Goal: Task Accomplishment & Management: Use online tool/utility

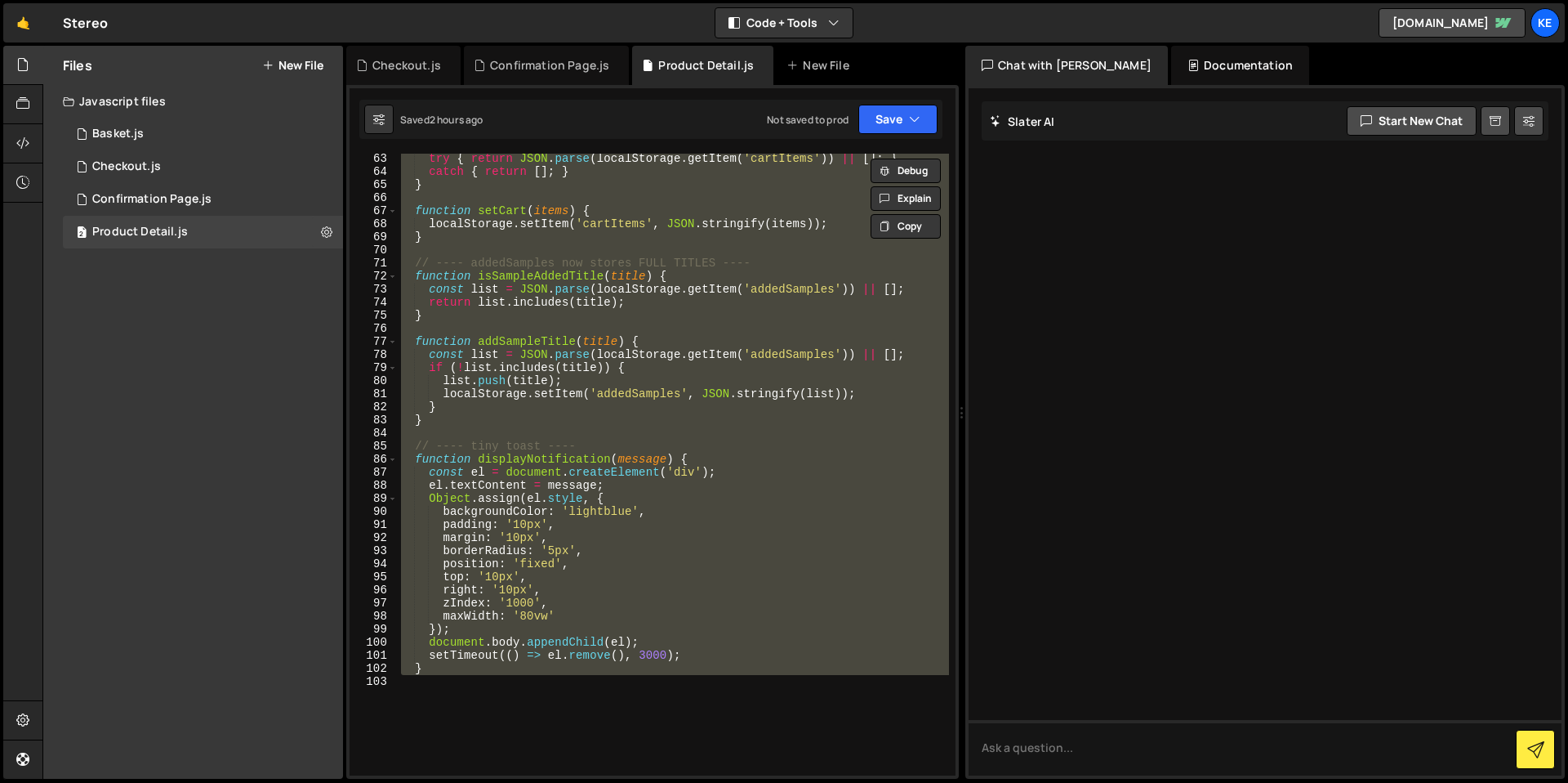
scroll to position [1055, 0]
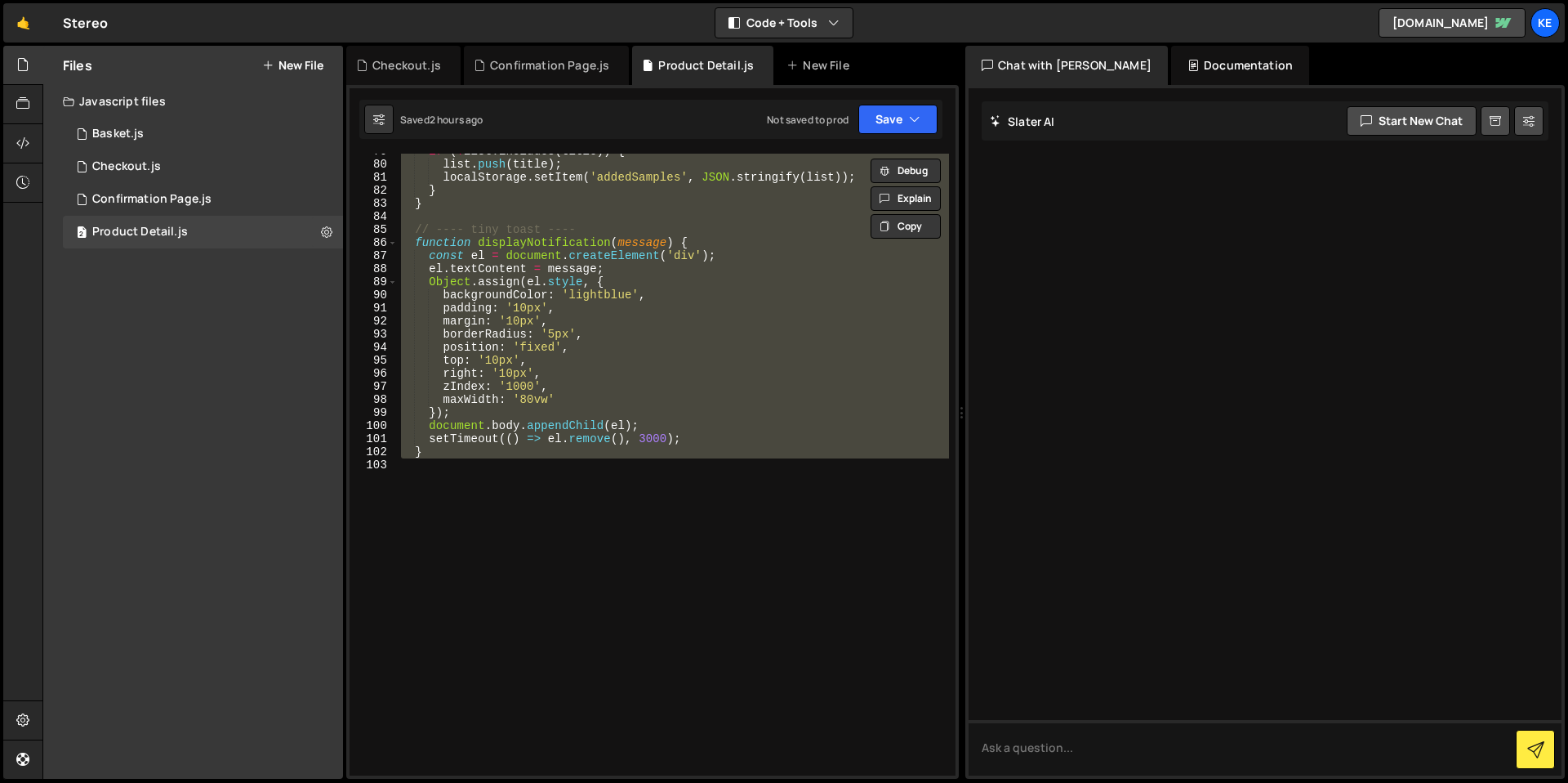
click at [485, 472] on div "if ( ! list . includes ( title )) { list . push ( title ) ; localStorage . setI…" at bounding box center [673, 463] width 551 height 621
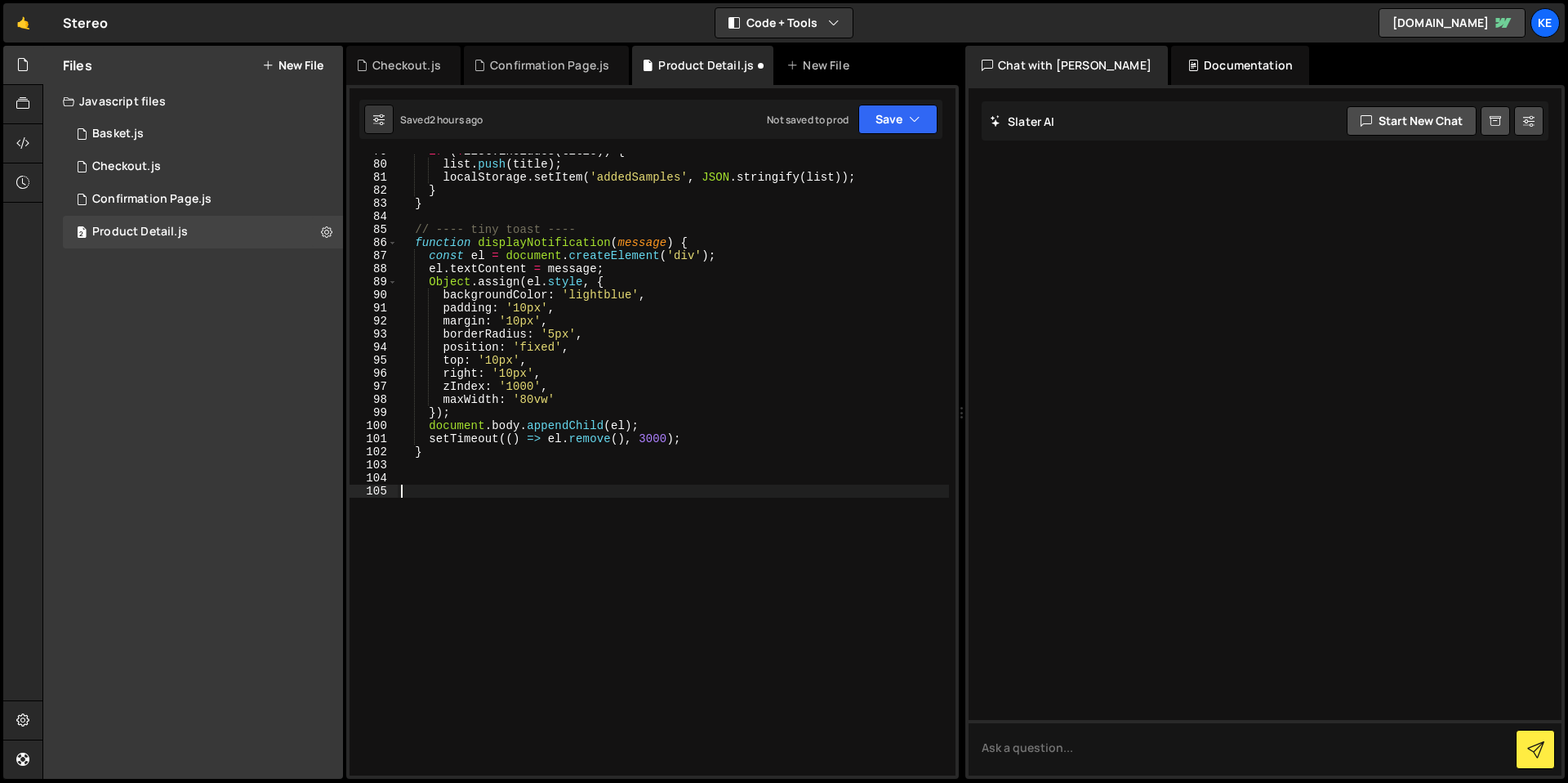
paste textarea "});"
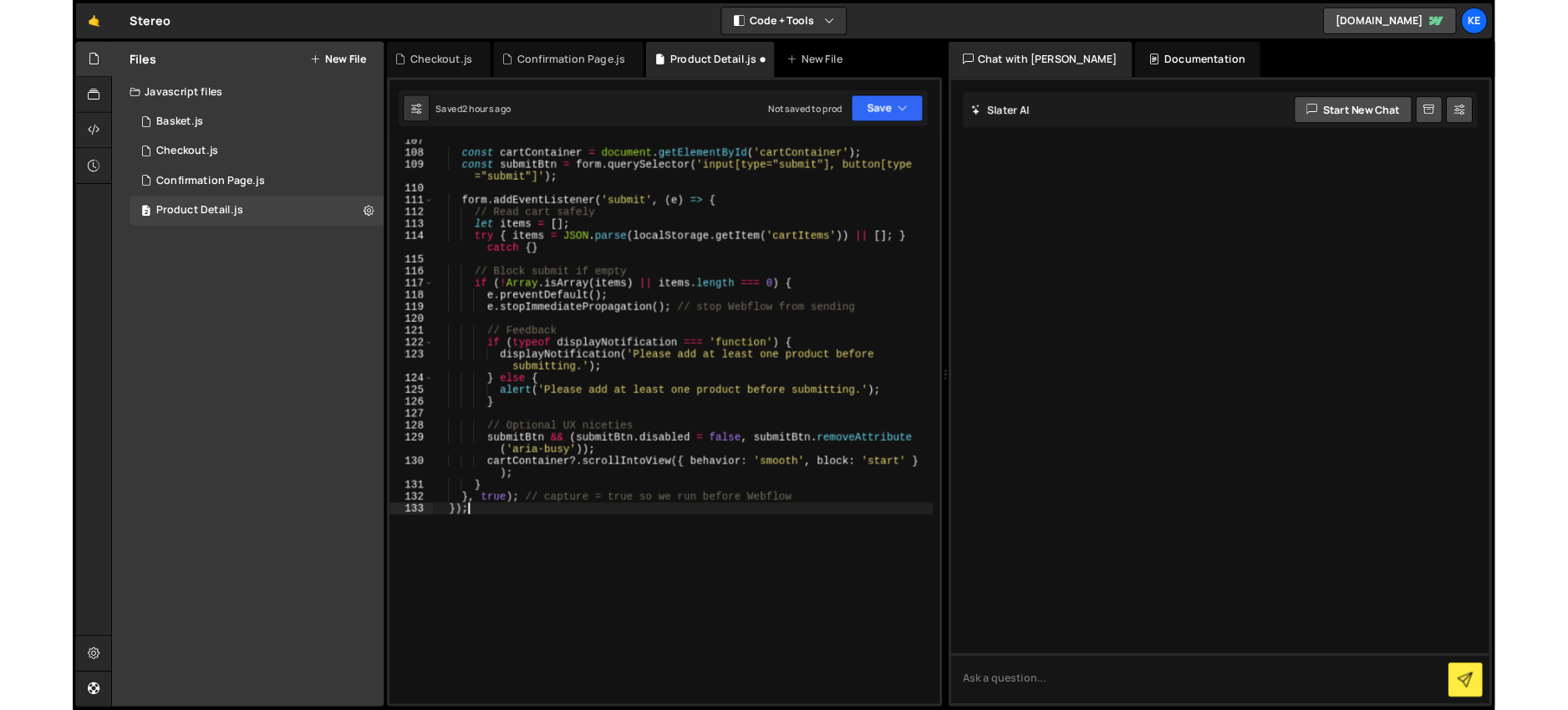
scroll to position [1449, 0]
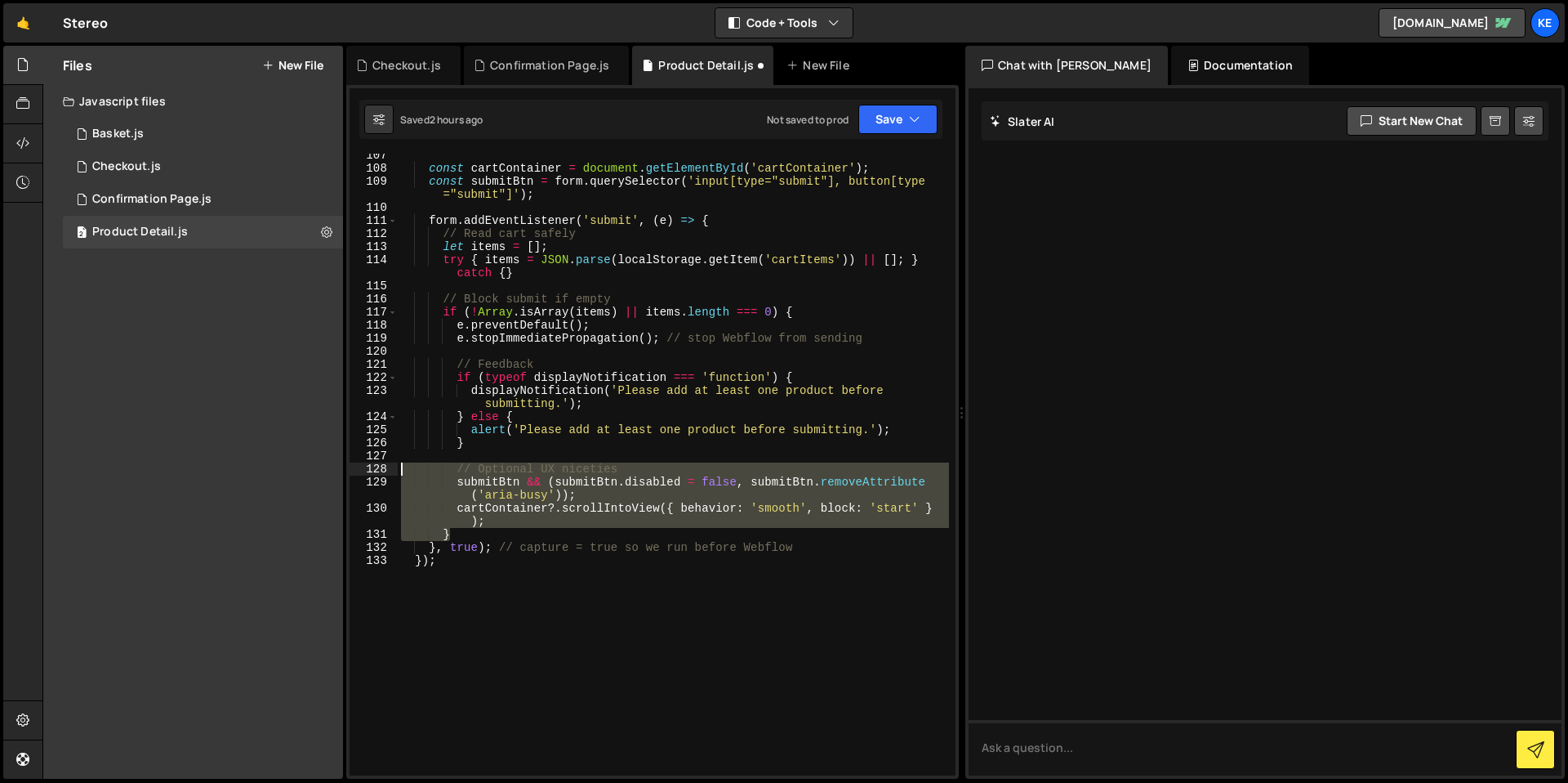
drag, startPoint x: 487, startPoint y: 537, endPoint x: 404, endPoint y: 468, distance: 107.9
click at [404, 468] on div "const cartContainer = document . getElementById ( 'cartContainer' ) ; const sub…" at bounding box center [673, 473] width 551 height 648
click at [611, 618] on div "const cartContainer = document . getElementById ( 'cartContainer' ) ; const sub…" at bounding box center [673, 473] width 551 height 648
drag, startPoint x: 512, startPoint y: 534, endPoint x: 385, endPoint y: 475, distance: 140.0
click at [385, 475] on div "}); 107 108 109 110 111 112 113 114 115 116 117 118 119 120 121 122 123 124 125…" at bounding box center [652, 463] width 606 height 621
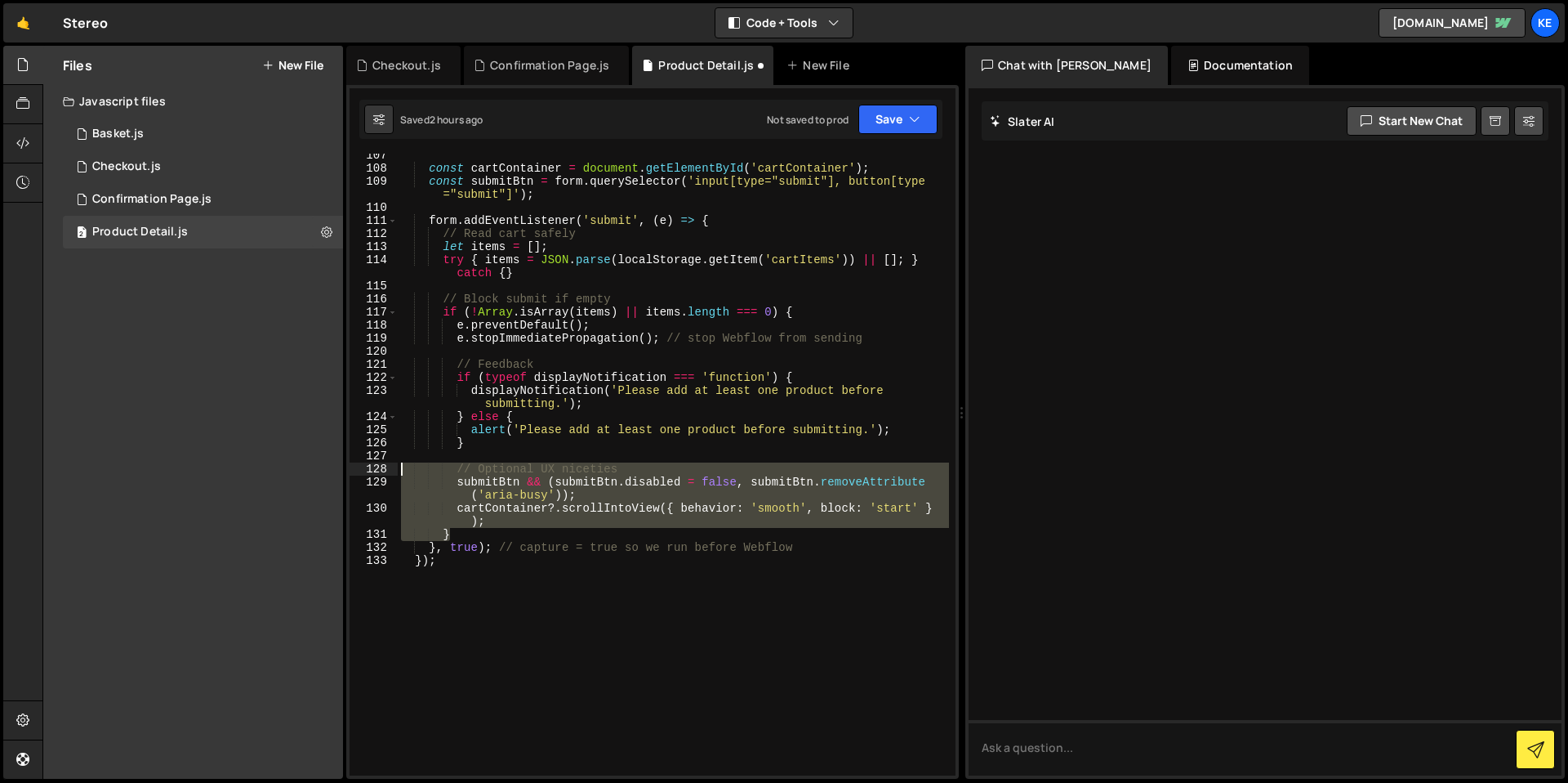
type textarea "// Optional UX niceties submitBtn && (submitBtn.disabled = false, submitBtn.rem…"
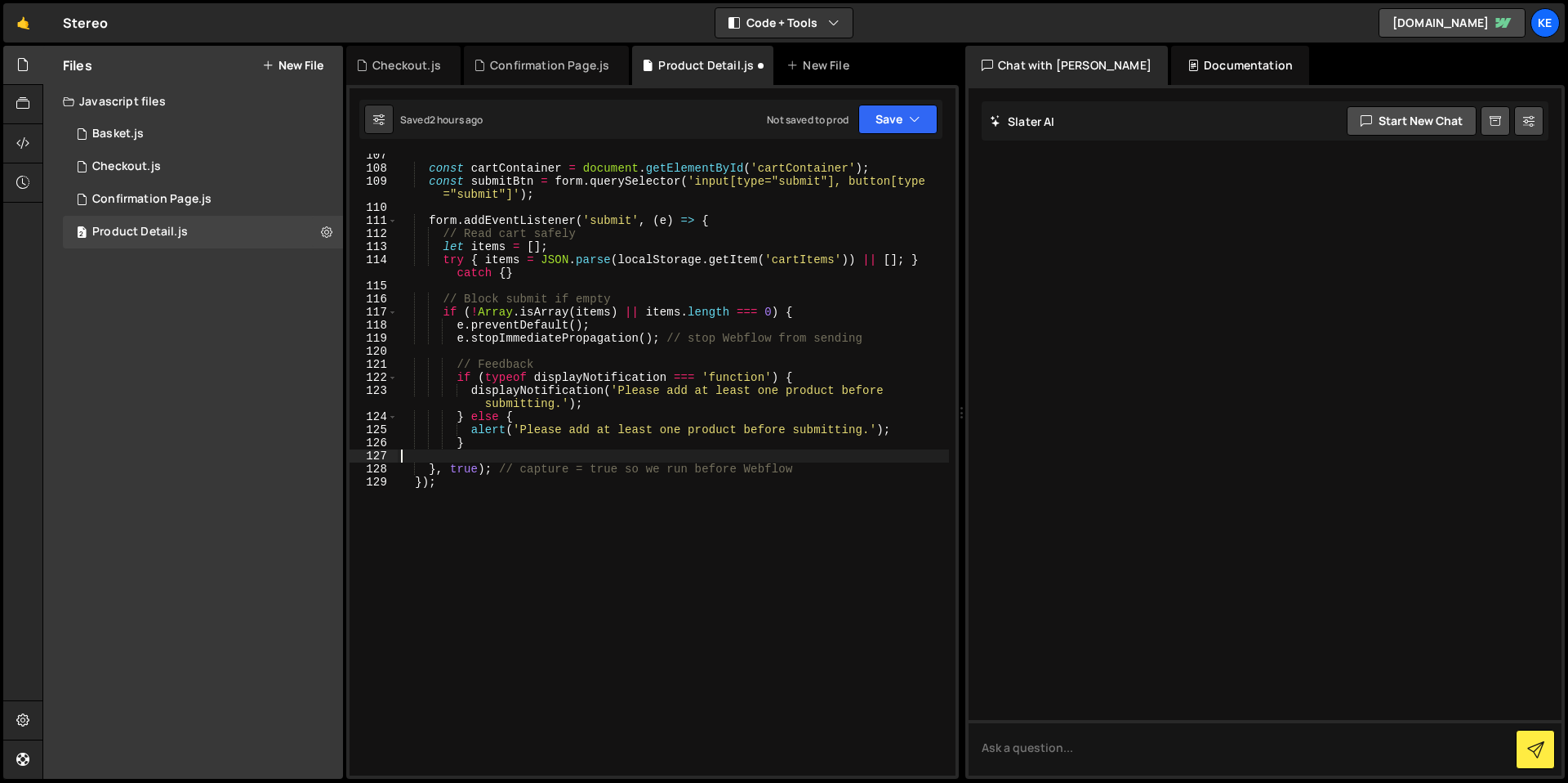
click at [624, 515] on div "const cartContainer = document . getElementById ( 'cartContainer' ) ; const sub…" at bounding box center [673, 473] width 551 height 648
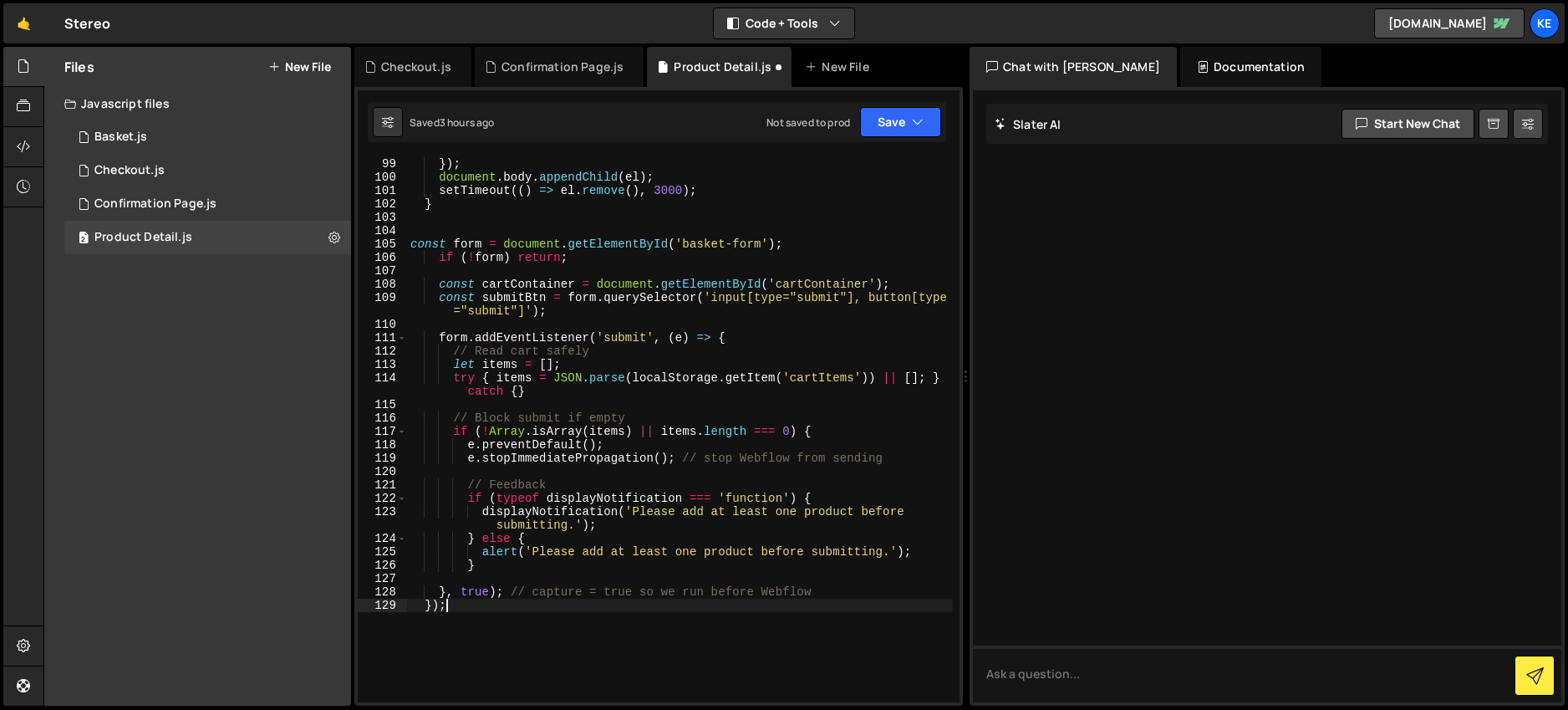
scroll to position [1348, 0]
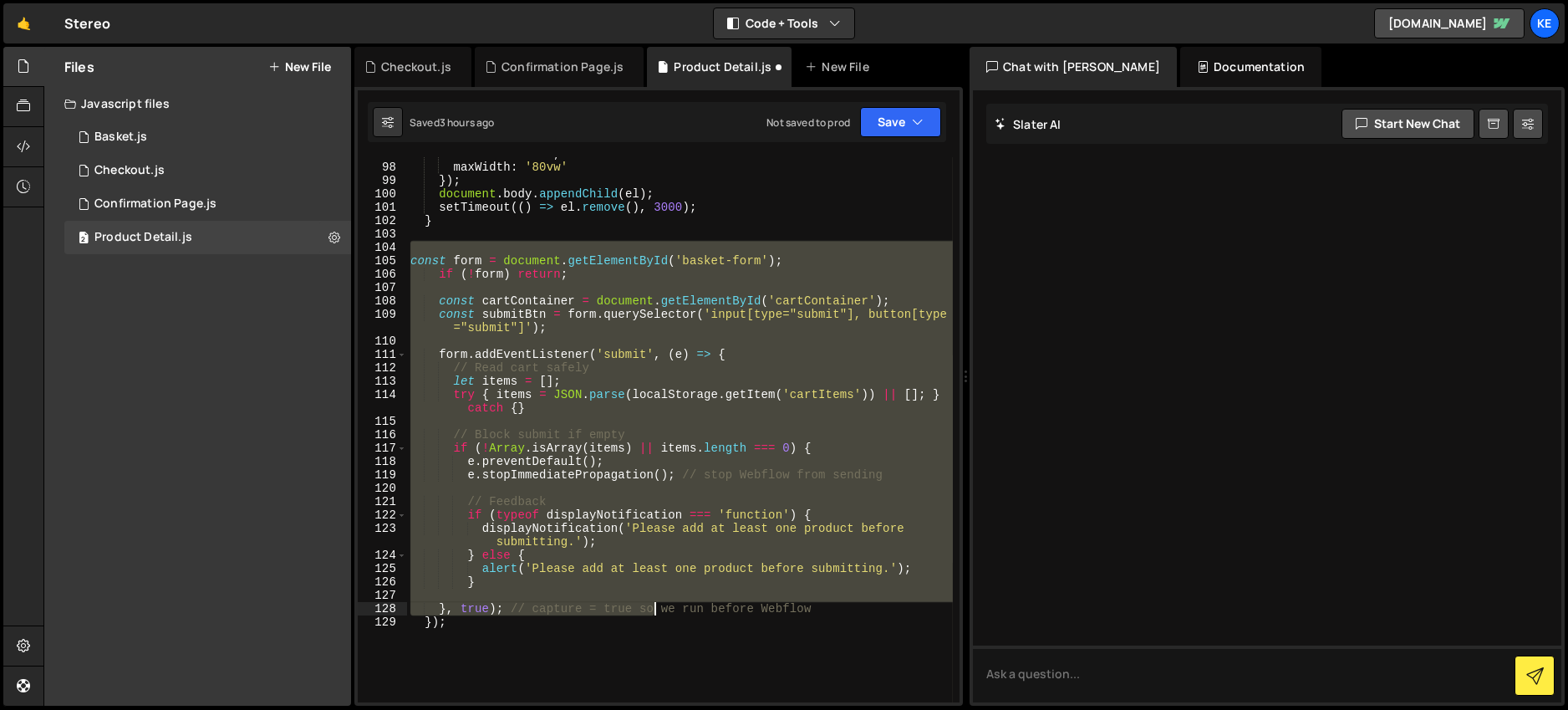
drag, startPoint x: 472, startPoint y: 245, endPoint x: 656, endPoint y: 608, distance: 407.0
click at [656, 608] on div "zIndex : '1000' , maxWidth : '80vw' }) ; document . body . appendChild ( el ) ;…" at bounding box center [679, 433] width 545 height 572
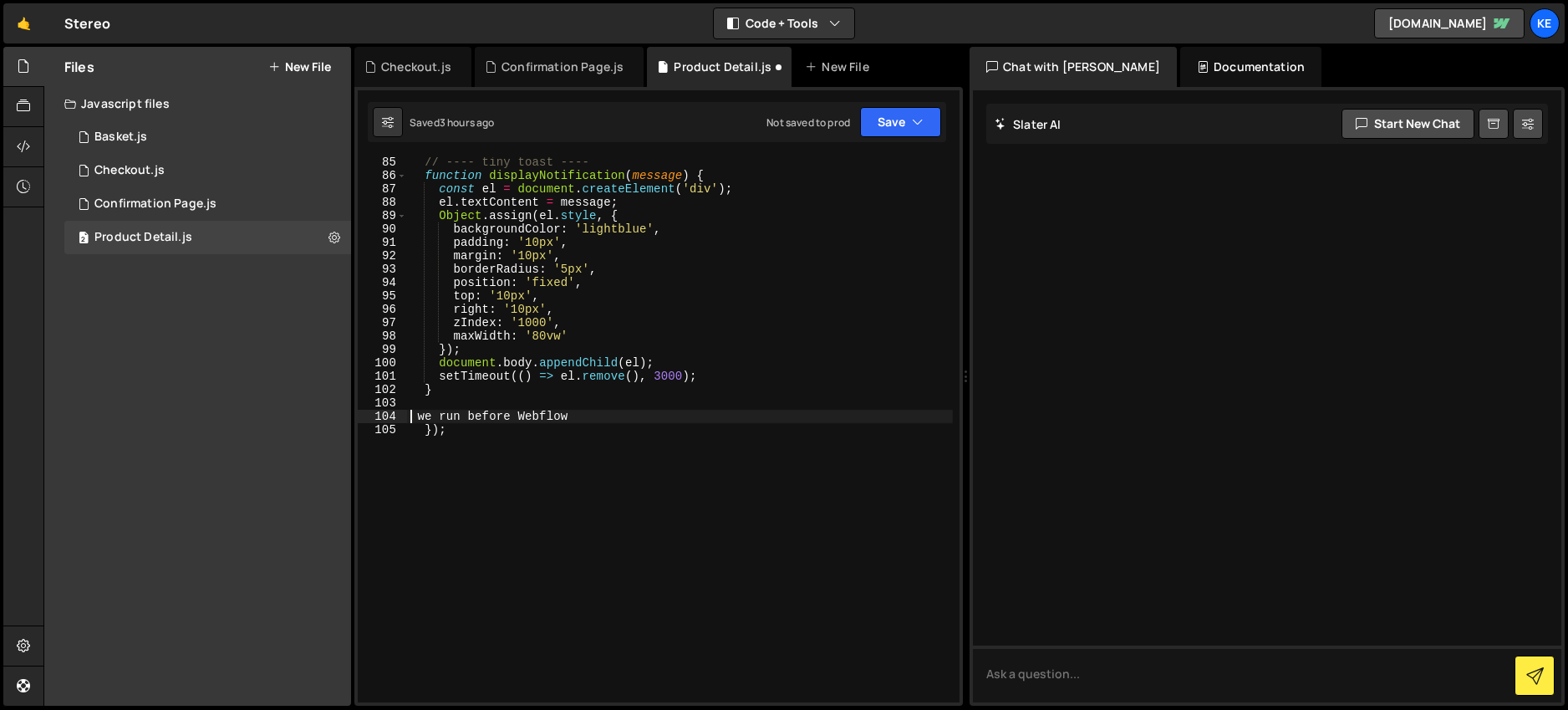
scroll to position [1179, 0]
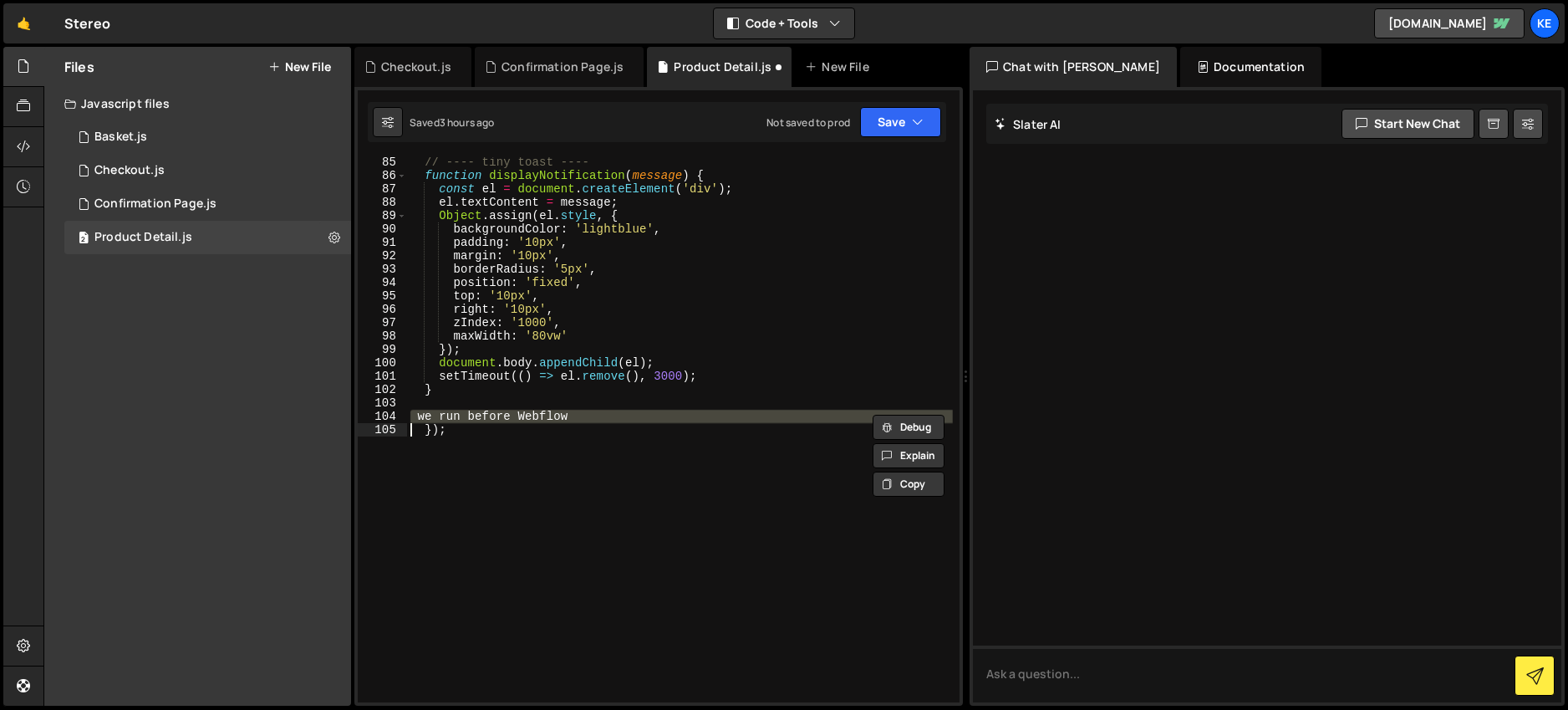
type textarea "});"
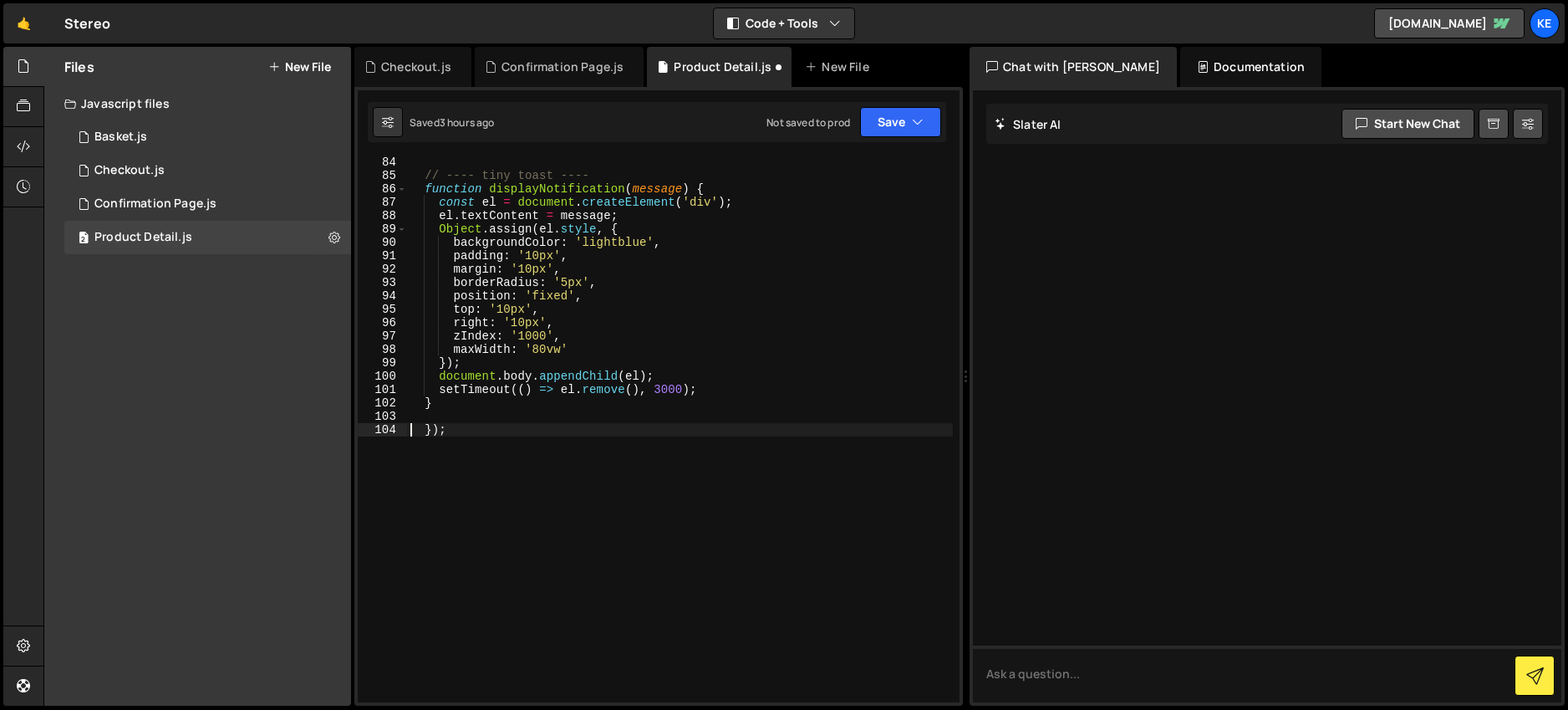
scroll to position [1165, 0]
type textarea "}"
paste textarea "});"
type textarea "});"
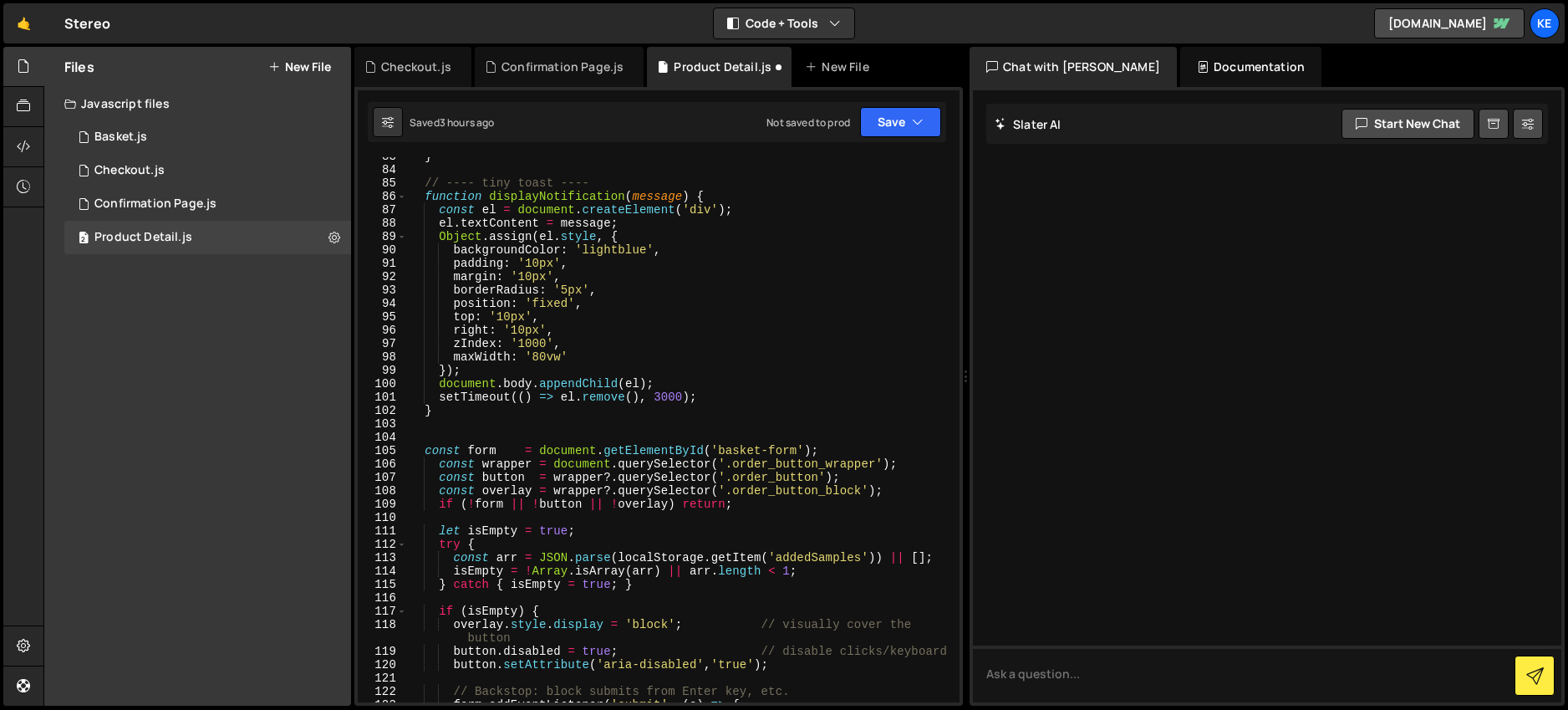
scroll to position [1094, 0]
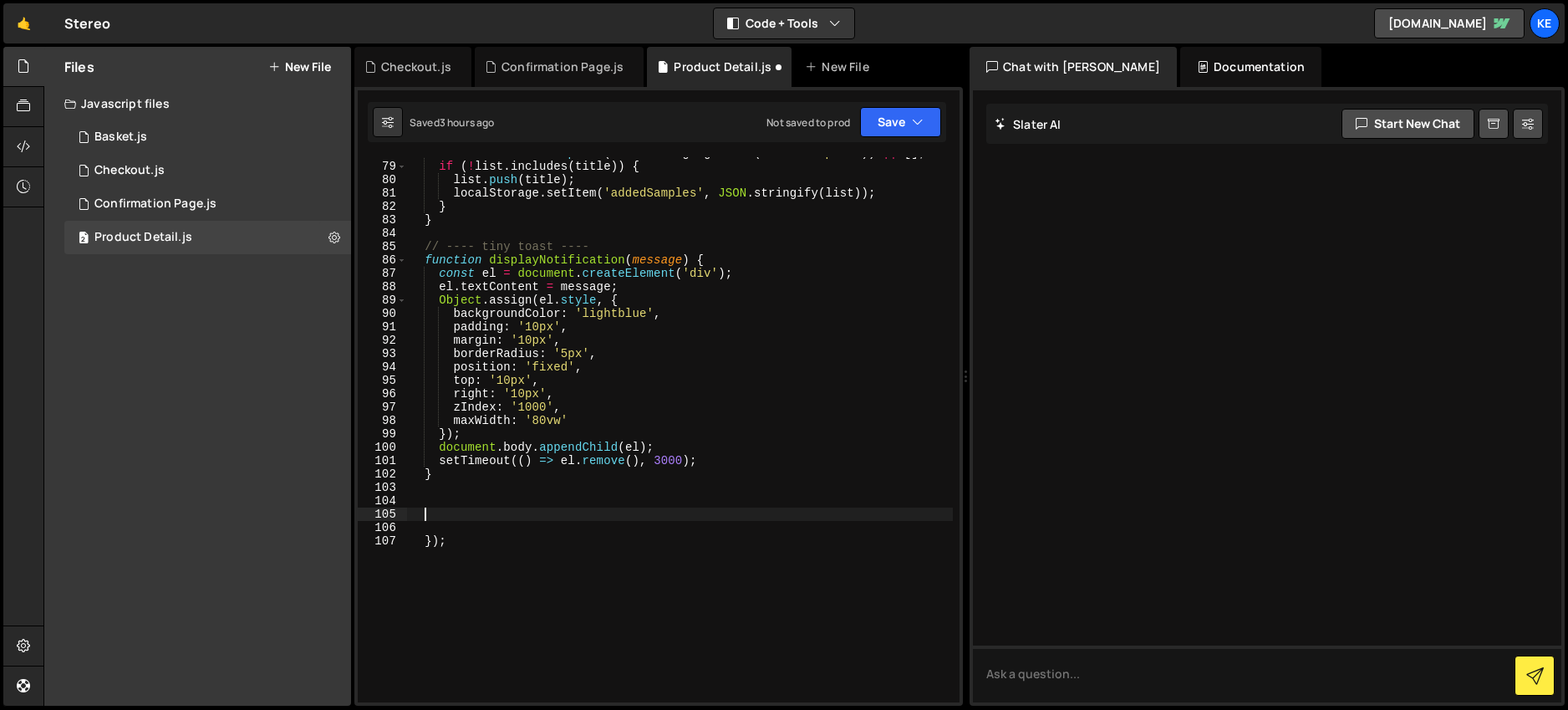
type textarea "}"
click at [134, 177] on div "Checkout.js" at bounding box center [129, 171] width 70 height 15
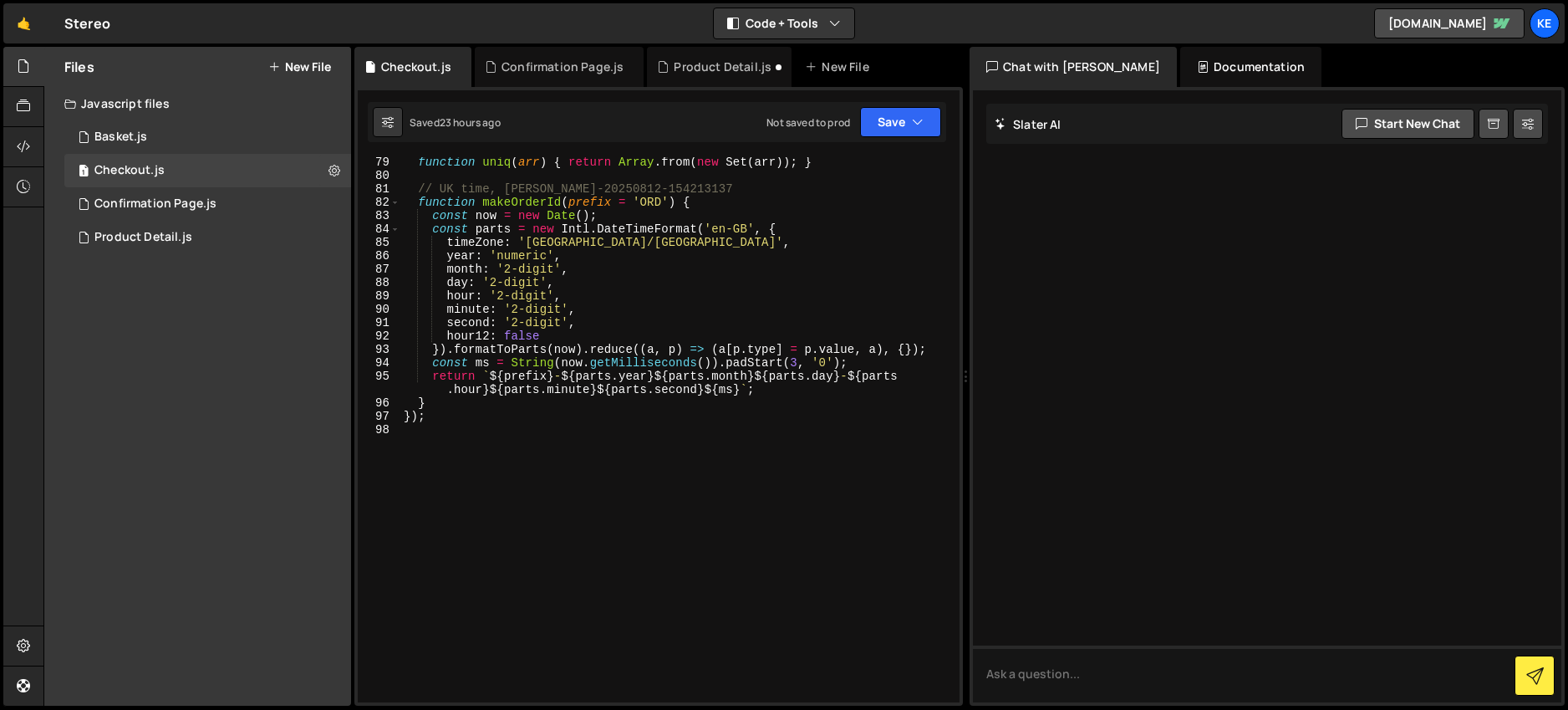
scroll to position [1112, 0]
type textarea "}"
click at [472, 405] on div "function uniq ( arr ) { return Array . from ( new Set ( arr )) ; } // UK time, …" at bounding box center [676, 442] width 552 height 572
paste textarea "});"
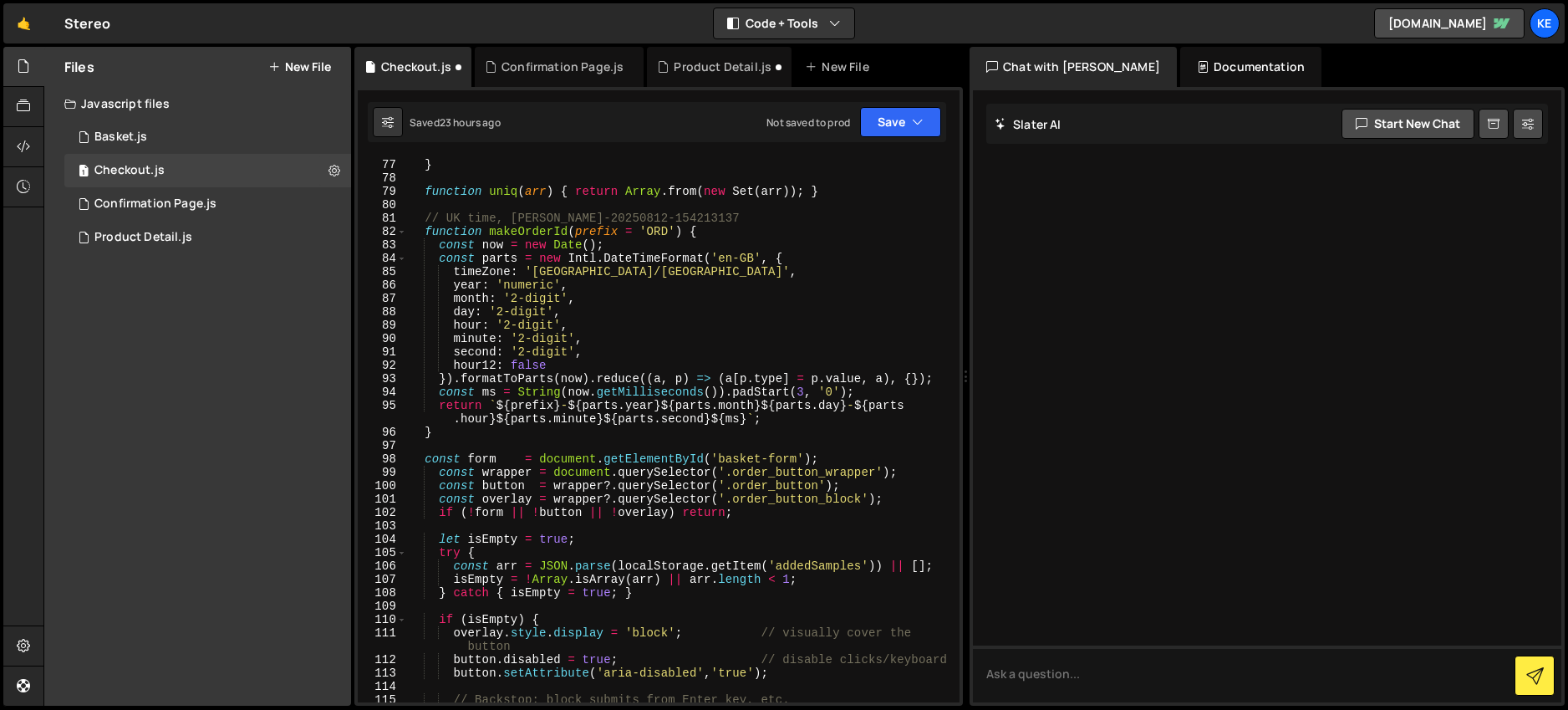
scroll to position [1176, 0]
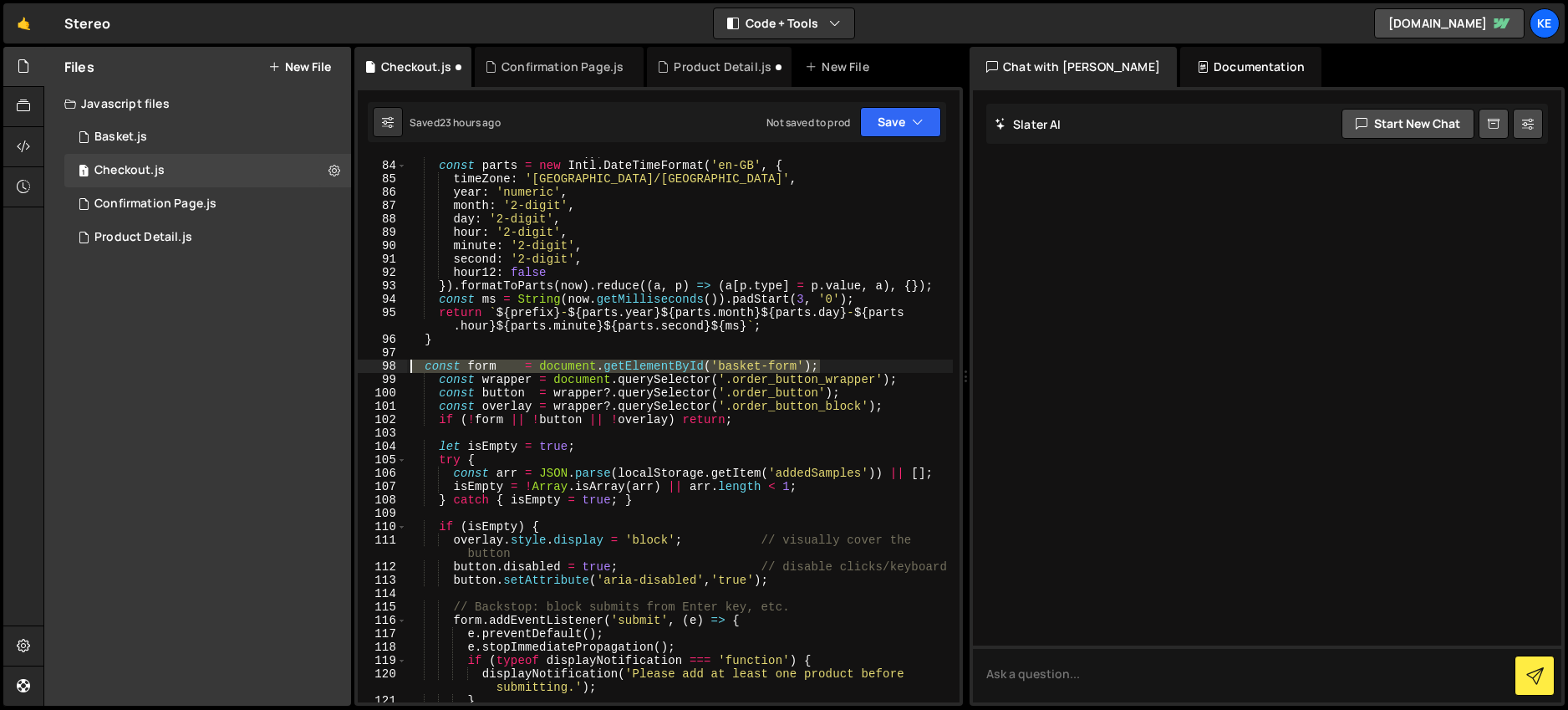
drag, startPoint x: 822, startPoint y: 366, endPoint x: 369, endPoint y: 366, distance: 453.0
click at [369, 366] on div "}); 83 84 85 86 87 88 89 90 91 92 93 94 95 96 97 98 99 100 101 102 103 104 105 …" at bounding box center [658, 430] width 602 height 546
type textarea "const form = document.getElementById('basket-form');"
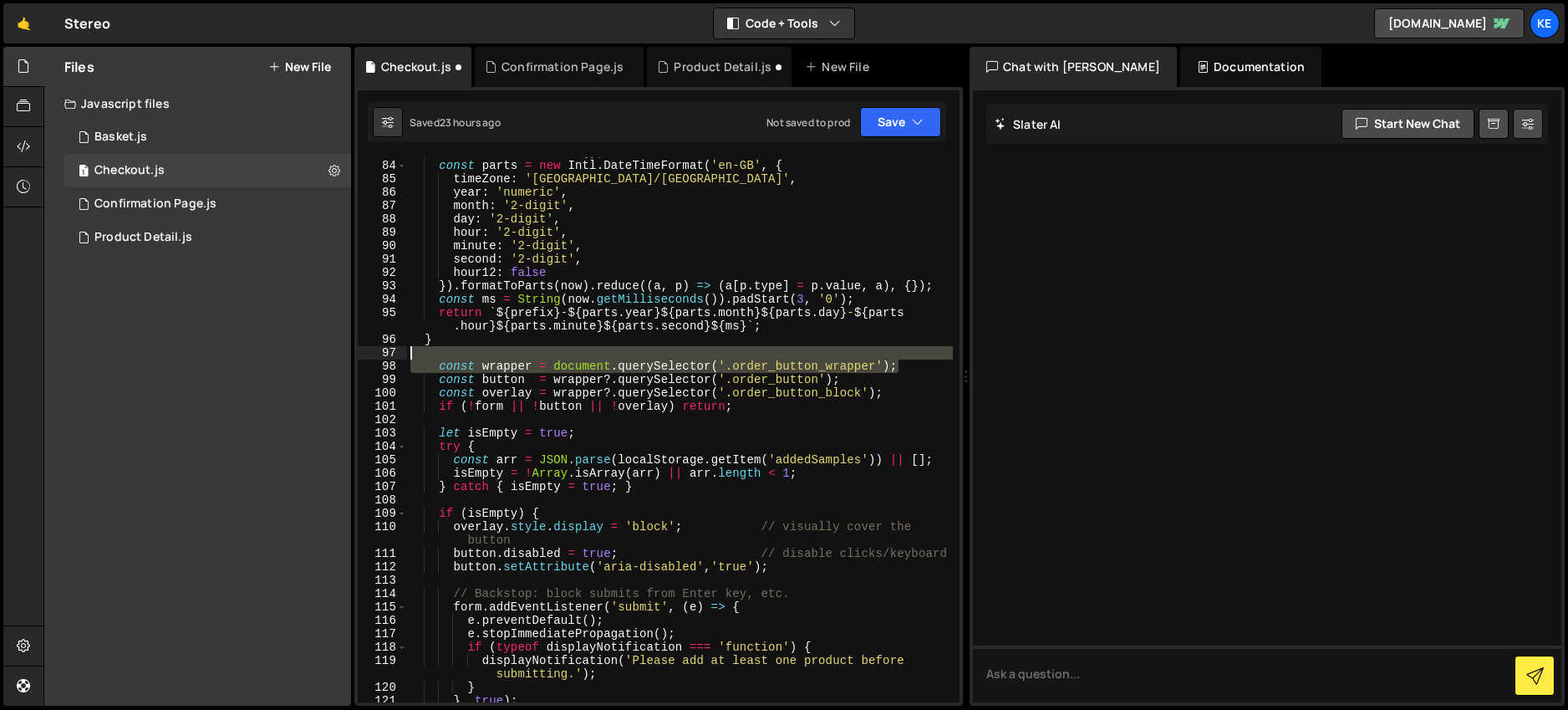
drag, startPoint x: 908, startPoint y: 371, endPoint x: 398, endPoint y: 357, distance: 510.2
click at [398, 357] on div "83 84 85 86 87 88 89 90 91 92 93 94 95 96 97 98 99 100 101 102 103 104 105 106 …" at bounding box center [658, 430] width 602 height 546
type textarea "const wrapper = document.querySelector('.order_button_wrapper');"
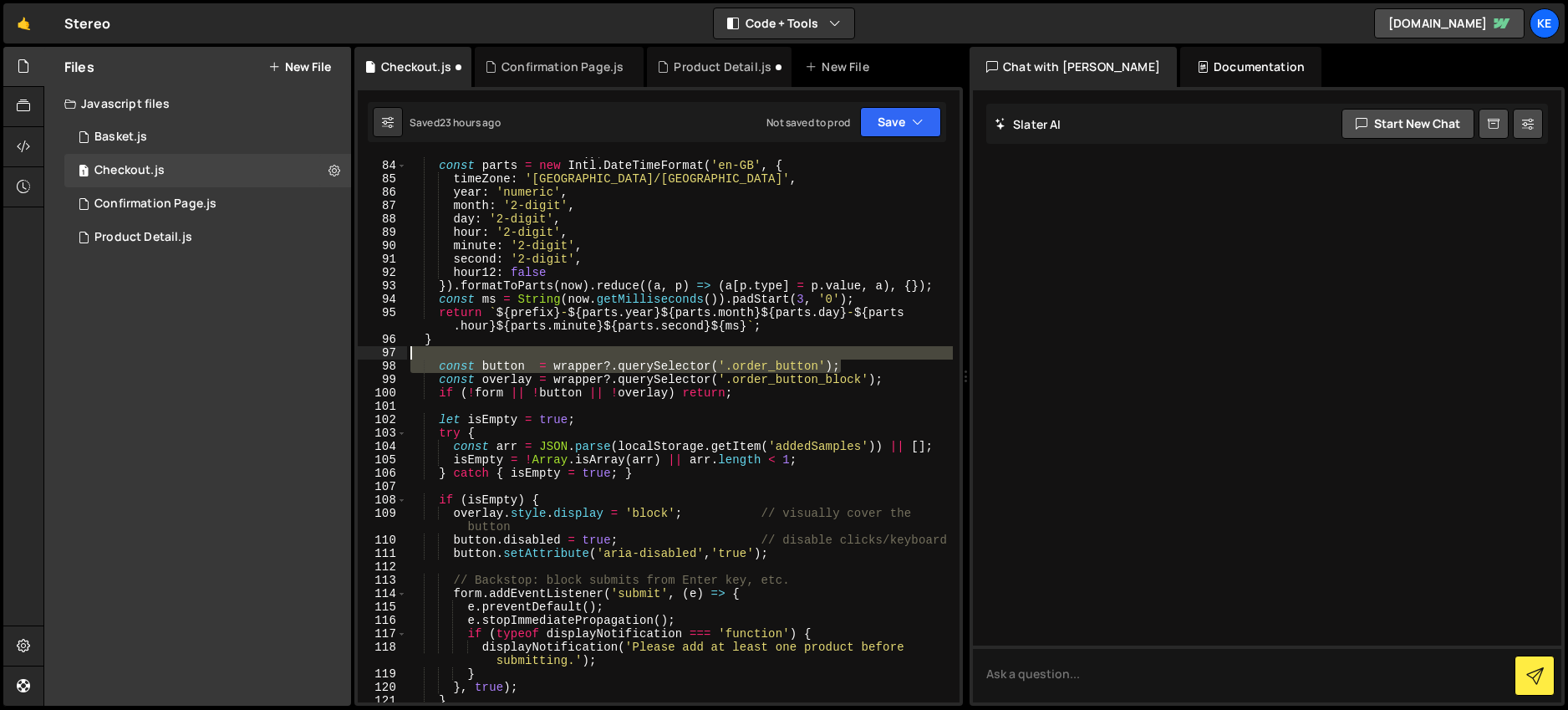
drag, startPoint x: 835, startPoint y: 364, endPoint x: 322, endPoint y: 354, distance: 513.1
click at [322, 354] on div "Files New File Javascript files 1 Basket.js 0 1 Checkout.js 0 1 Confirmation Pa…" at bounding box center [806, 376] width 1524 height 660
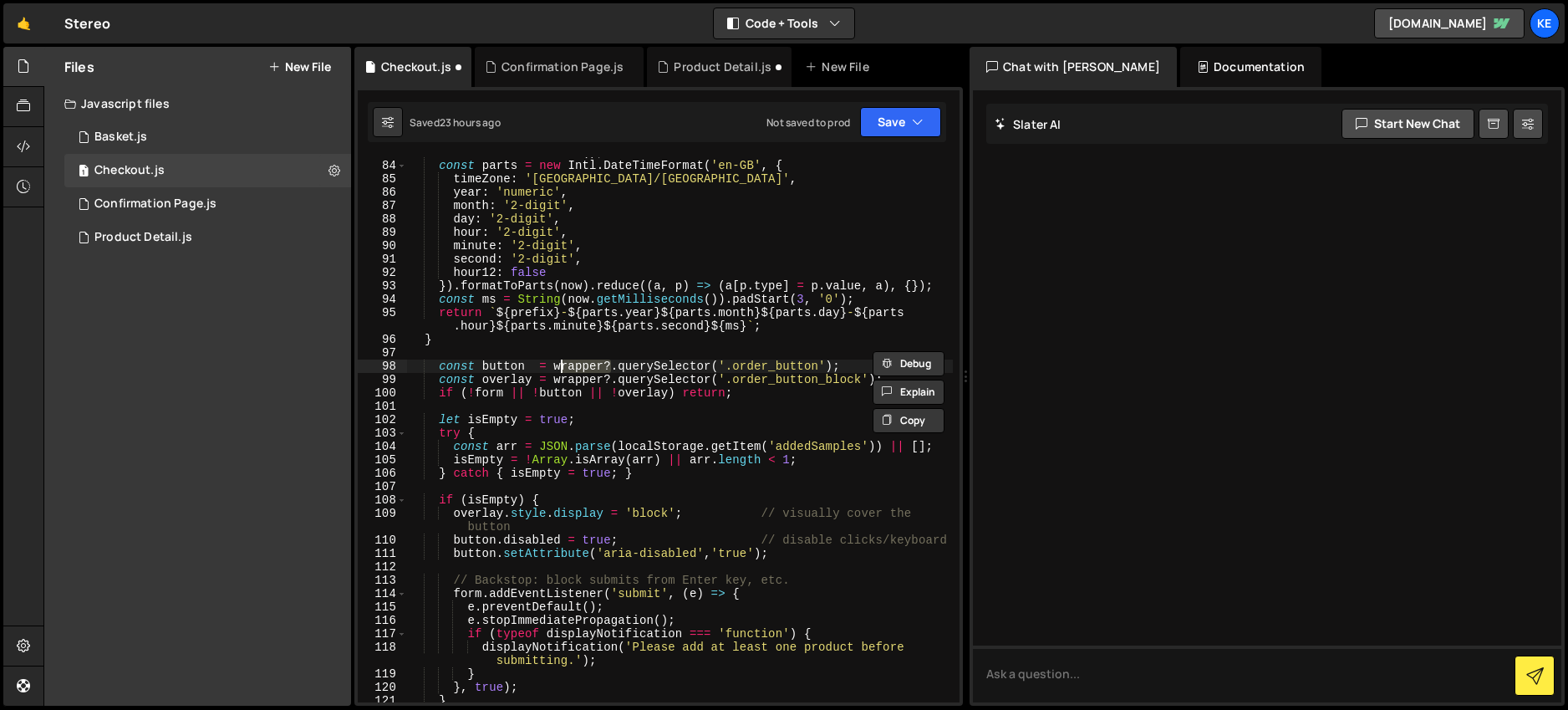
drag, startPoint x: 607, startPoint y: 366, endPoint x: 560, endPoint y: 369, distance: 47.1
click at [560, 369] on div "const now = new Date ( ) ; const parts = new Intl . DateTimeFormat ( 'en-GB' , …" at bounding box center [679, 432] width 545 height 572
paste textarea "document"
drag, startPoint x: 529, startPoint y: 395, endPoint x: 470, endPoint y: 395, distance: 59.0
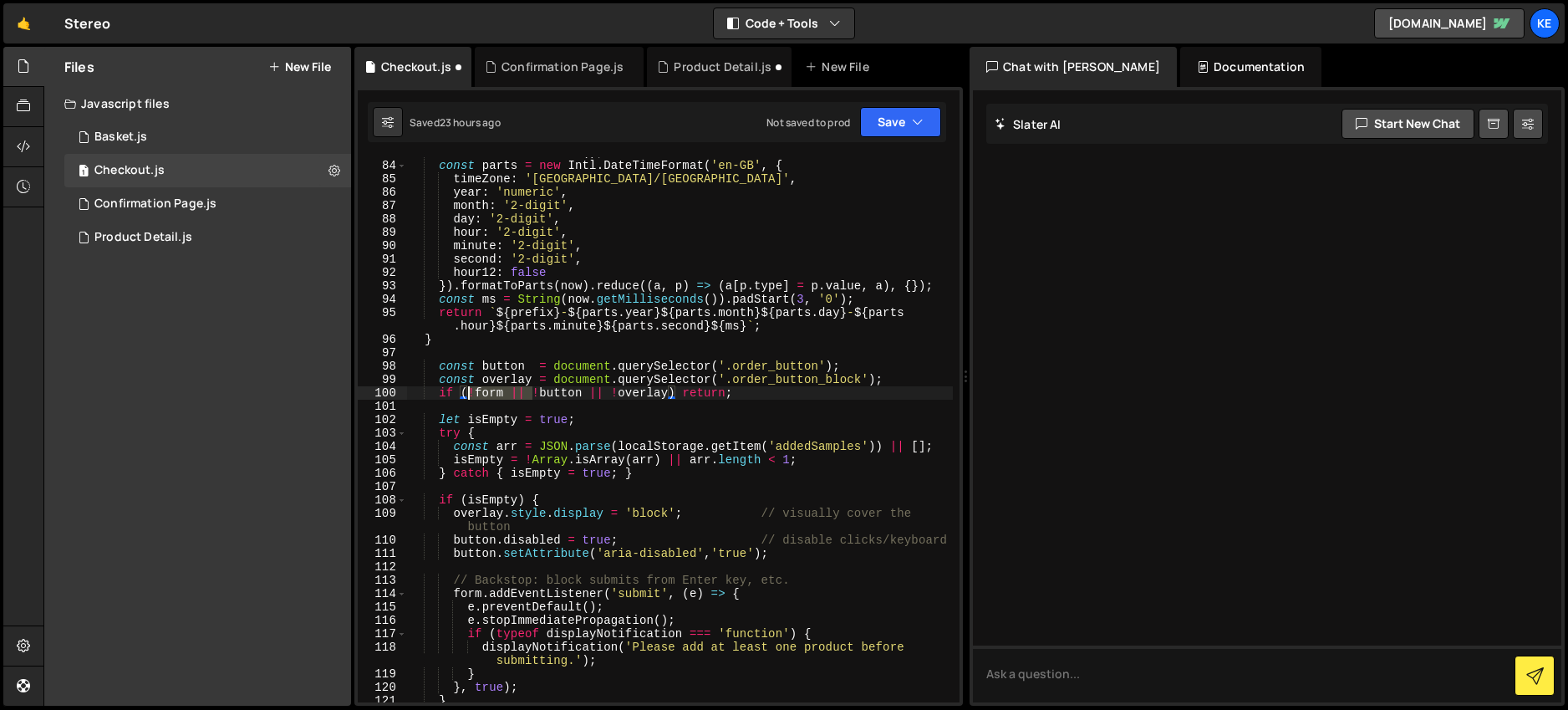
click at [470, 395] on div "const now = new Date ( ) ; const parts = new Intl . DateTimeFormat ( 'en-GB' , …" at bounding box center [679, 432] width 545 height 572
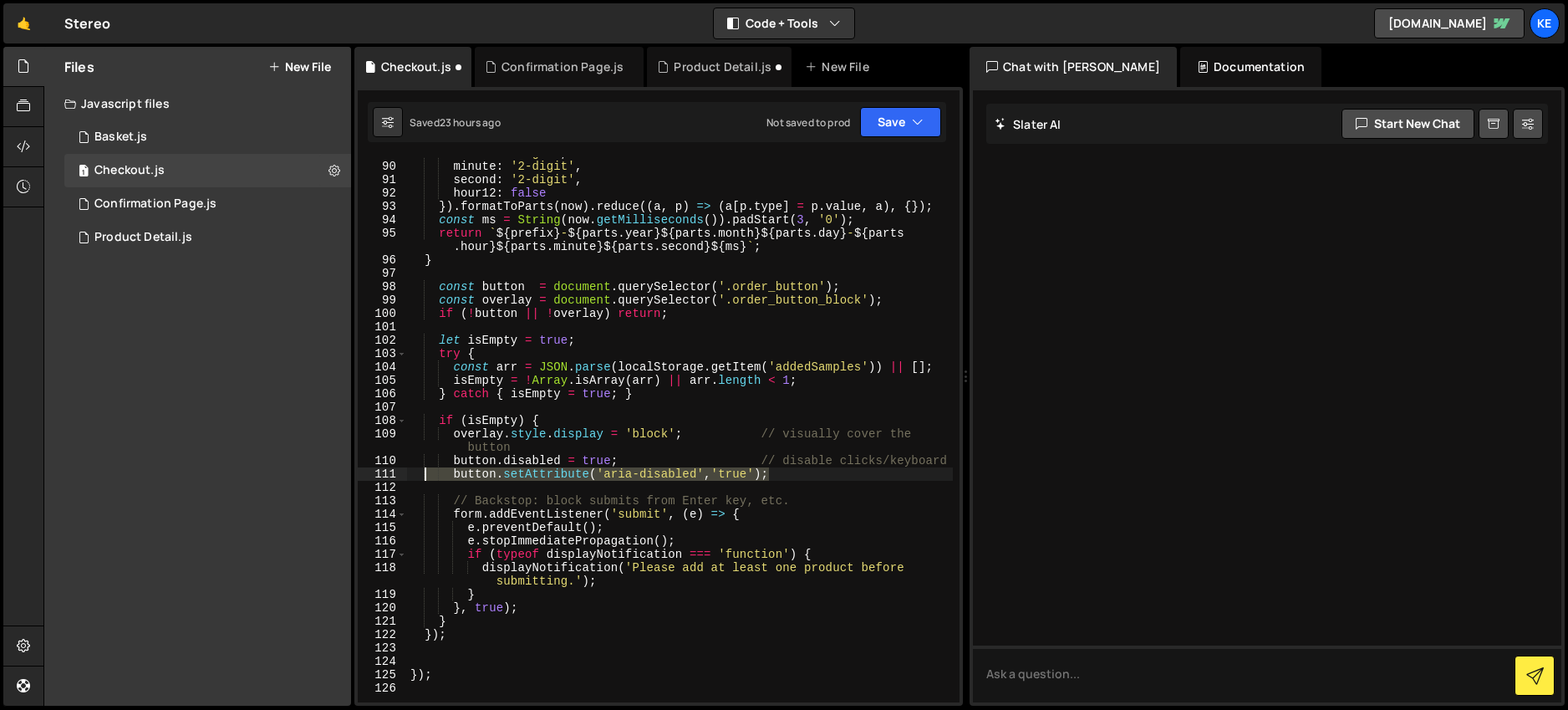
drag, startPoint x: 778, startPoint y: 479, endPoint x: 426, endPoint y: 470, distance: 352.1
click at [426, 470] on div "hour : '2-digit' , minute : '2-digit' , second : '2-digit' , hour12 : false }) …" at bounding box center [679, 432] width 545 height 572
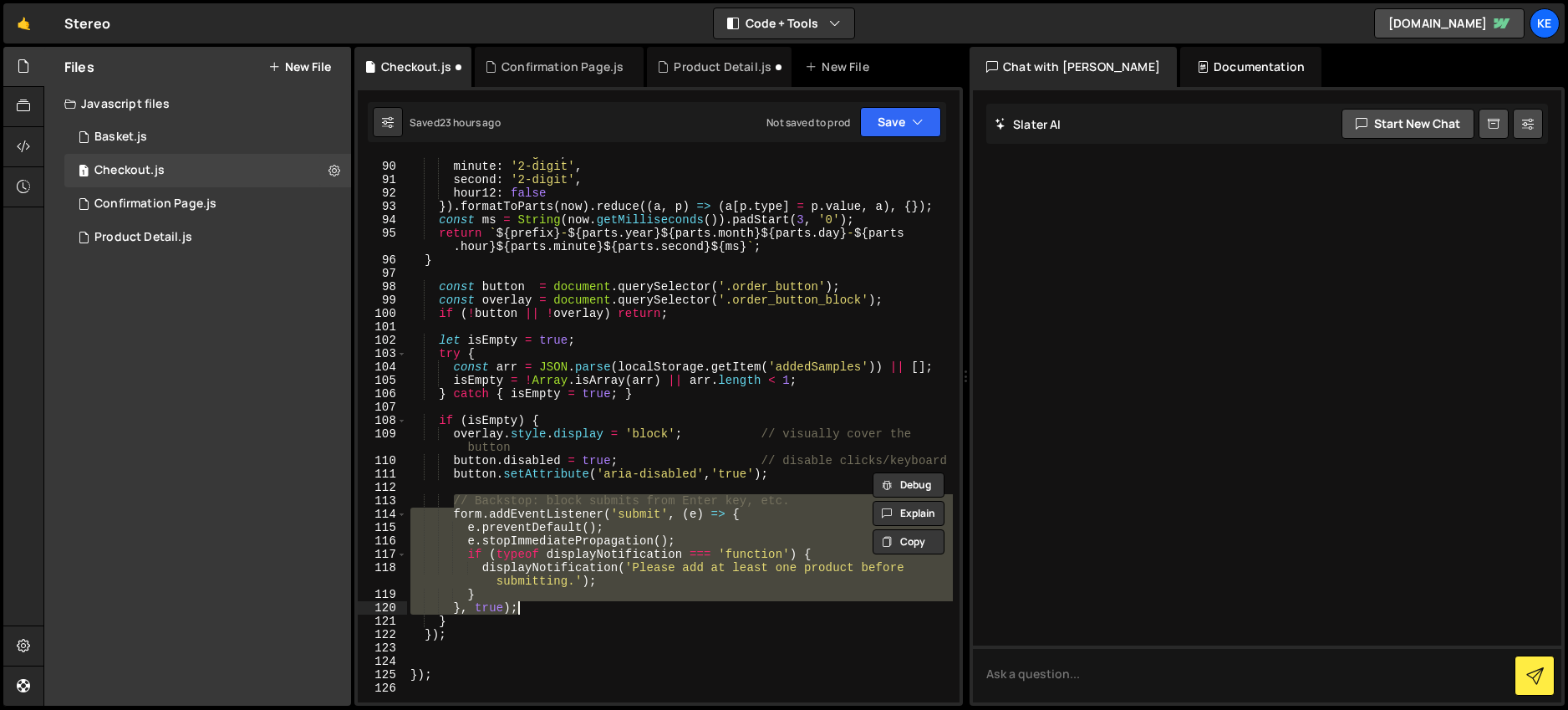
drag, startPoint x: 452, startPoint y: 498, endPoint x: 631, endPoint y: 607, distance: 209.6
click at [627, 607] on div "hour : '2-digit' , minute : '2-digit' , second : '2-digit' , hour12 : false }) …" at bounding box center [679, 432] width 545 height 572
type textarea "} }, true);"
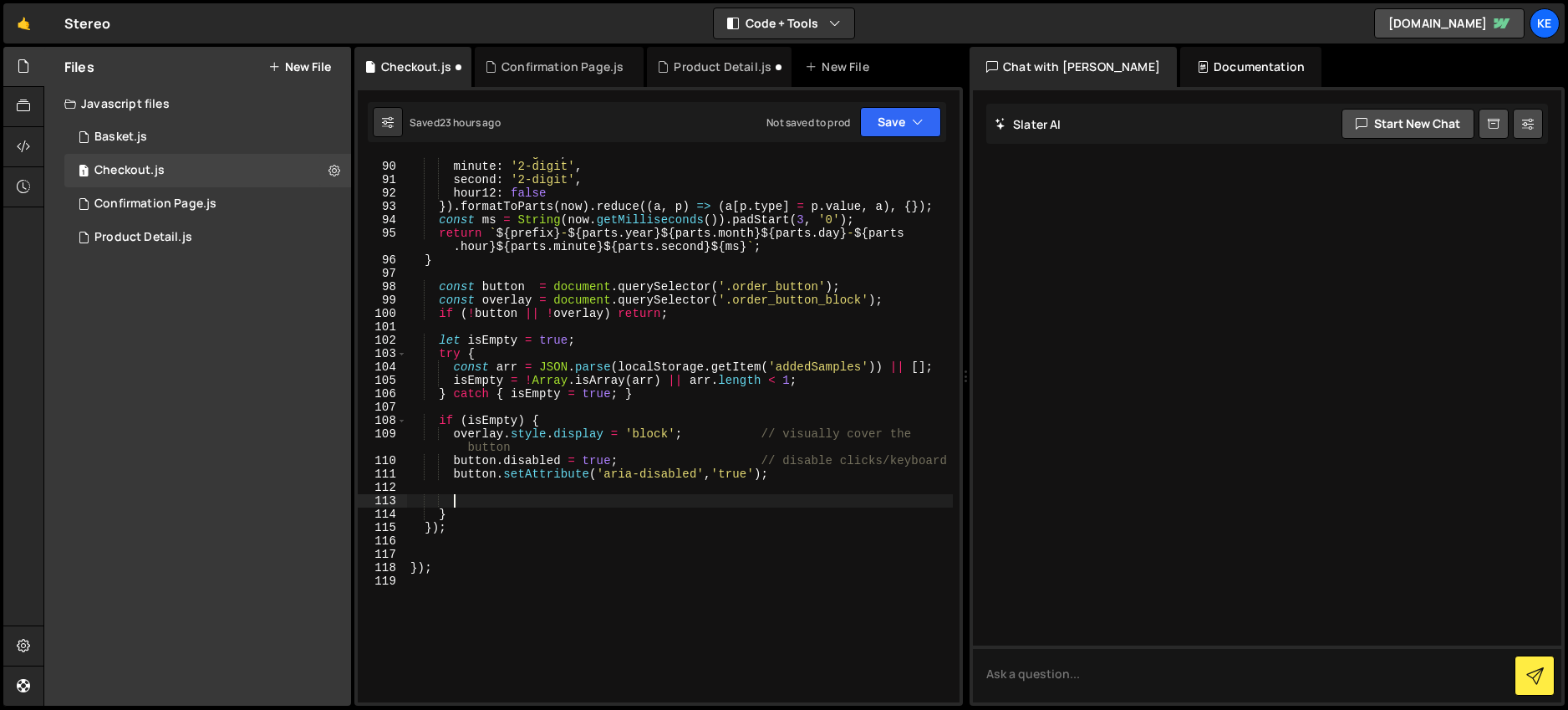
scroll to position [0, 0]
drag, startPoint x: 771, startPoint y: 434, endPoint x: 928, endPoint y: 446, distance: 157.5
click at [928, 446] on div "hour : '2-digit' , minute : '2-digit' , second : '2-digit' , hour12 : false }) …" at bounding box center [679, 432] width 545 height 572
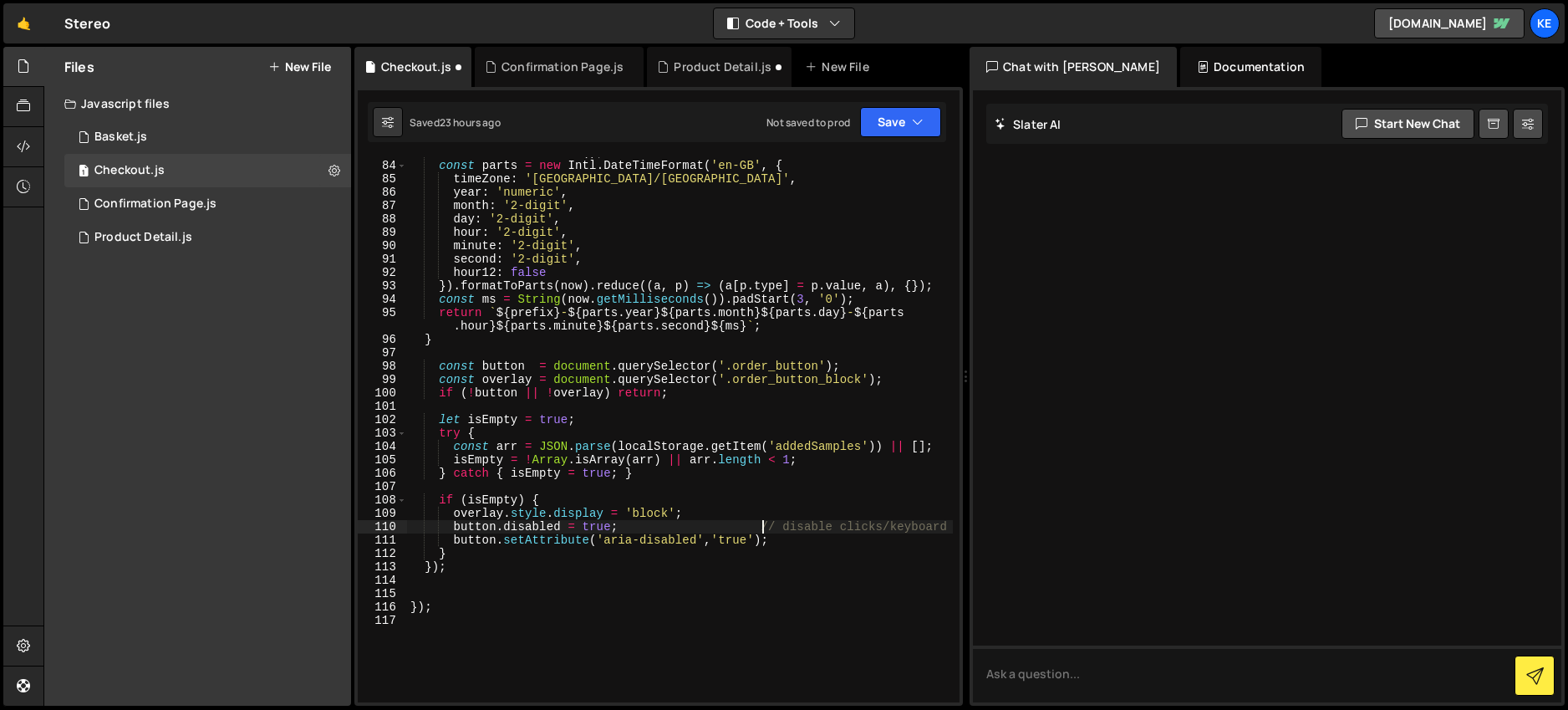
scroll to position [1176, 0]
click at [484, 378] on div "const now = new Date ( ) ; const parts = new Intl . DateTimeFormat ( 'en-GB' , …" at bounding box center [679, 432] width 545 height 572
click at [454, 513] on div "const now = new Date ( ) ; const parts = new Intl . DateTimeFormat ( 'en-GB' , …" at bounding box center [679, 432] width 545 height 572
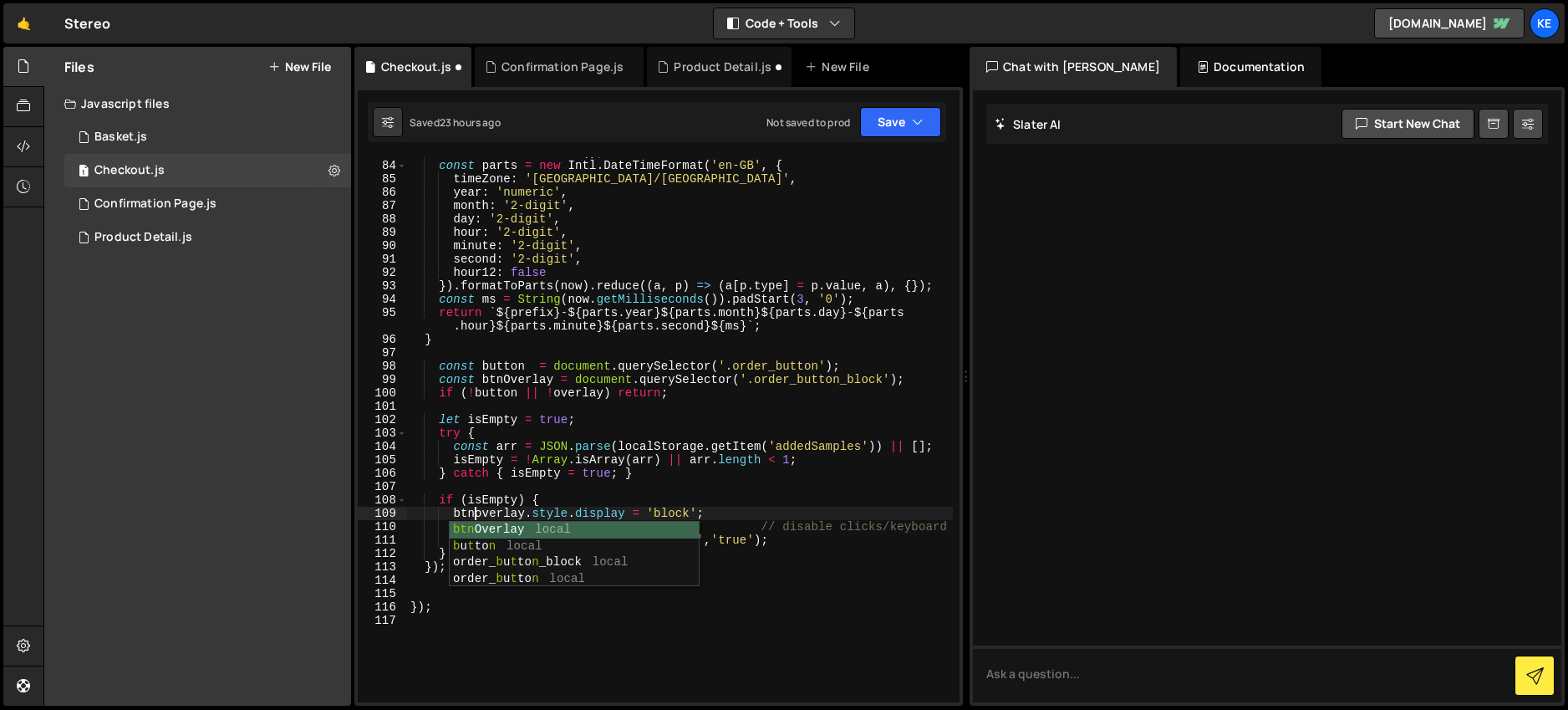
scroll to position [0, 5]
type textarea "btnOverlay.style.display = 'block';"
click at [815, 589] on div "const now = new Date ( ) ; const parts = new Intl . DateTimeFormat ( 'en-GB' , …" at bounding box center [679, 432] width 545 height 572
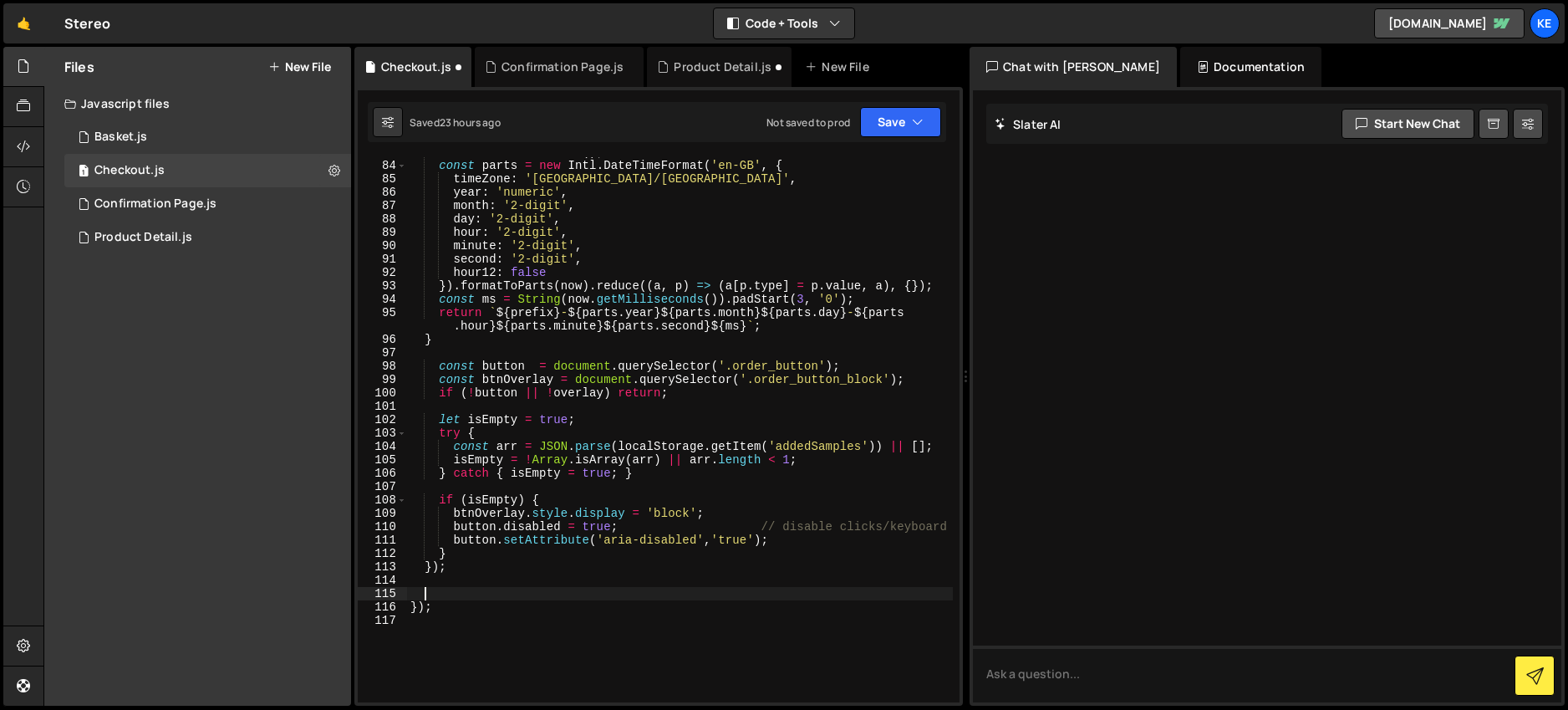
scroll to position [0, 0]
click at [520, 365] on div "const now = new Date ( ) ; const parts = new Intl . DateTimeFormat ( 'en-GB' , …" at bounding box center [679, 432] width 545 height 572
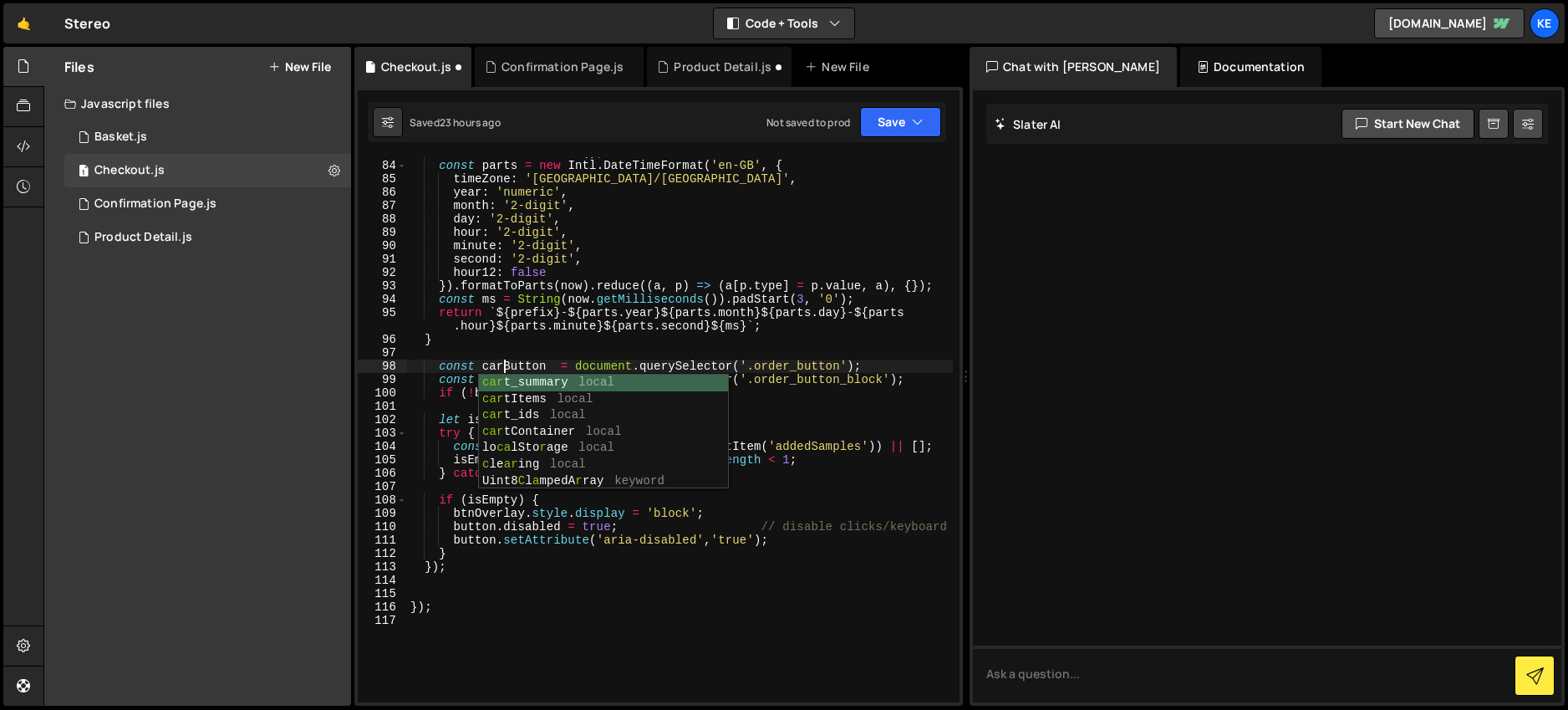
scroll to position [0, 7]
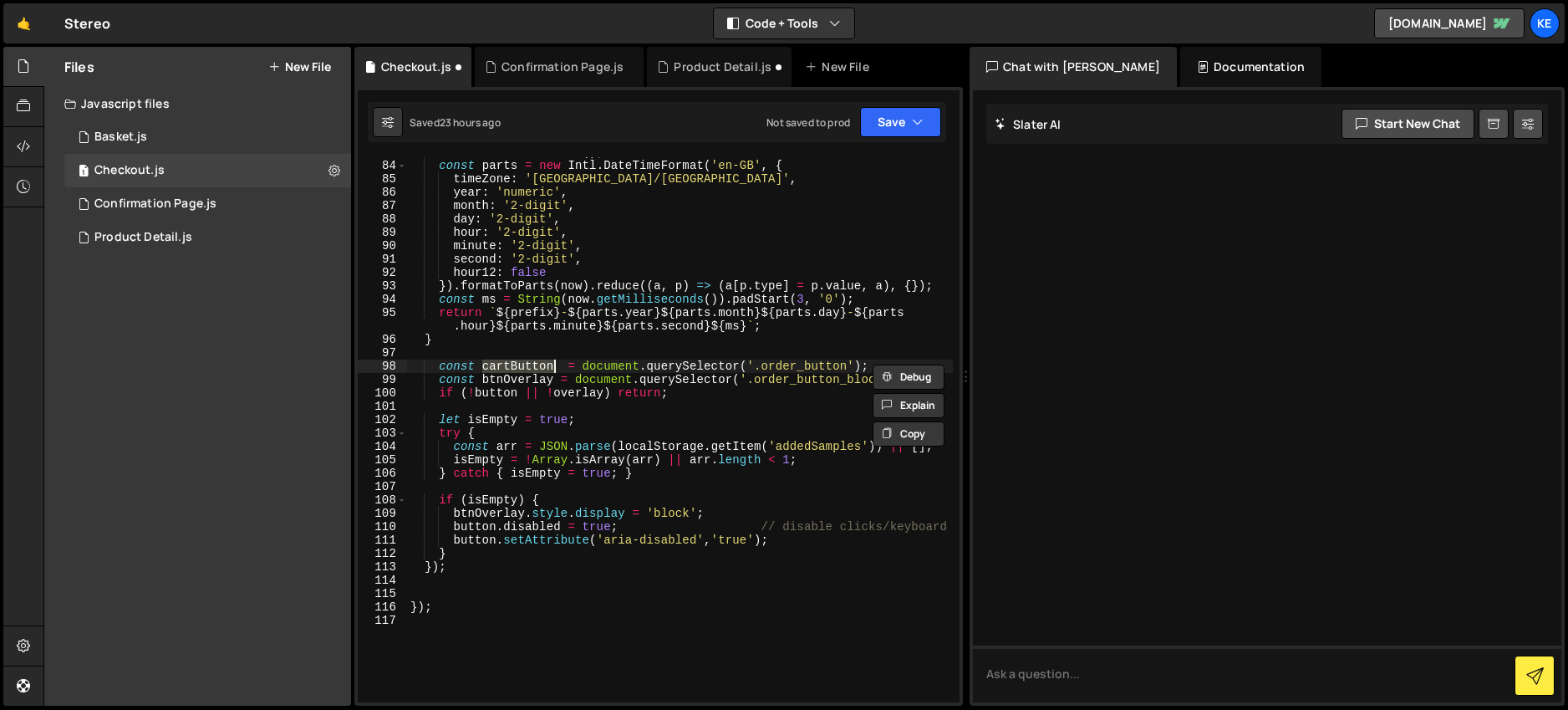
click at [758, 393] on div "const now = new Date ( ) ; const parts = new Intl . DateTimeFormat ( 'en-GB' , …" at bounding box center [679, 432] width 545 height 572
click at [495, 530] on div "const now = new Date ( ) ; const parts = new Intl . DateTimeFormat ( 'en-GB' , …" at bounding box center [679, 432] width 545 height 572
paste textarea "cartButton"
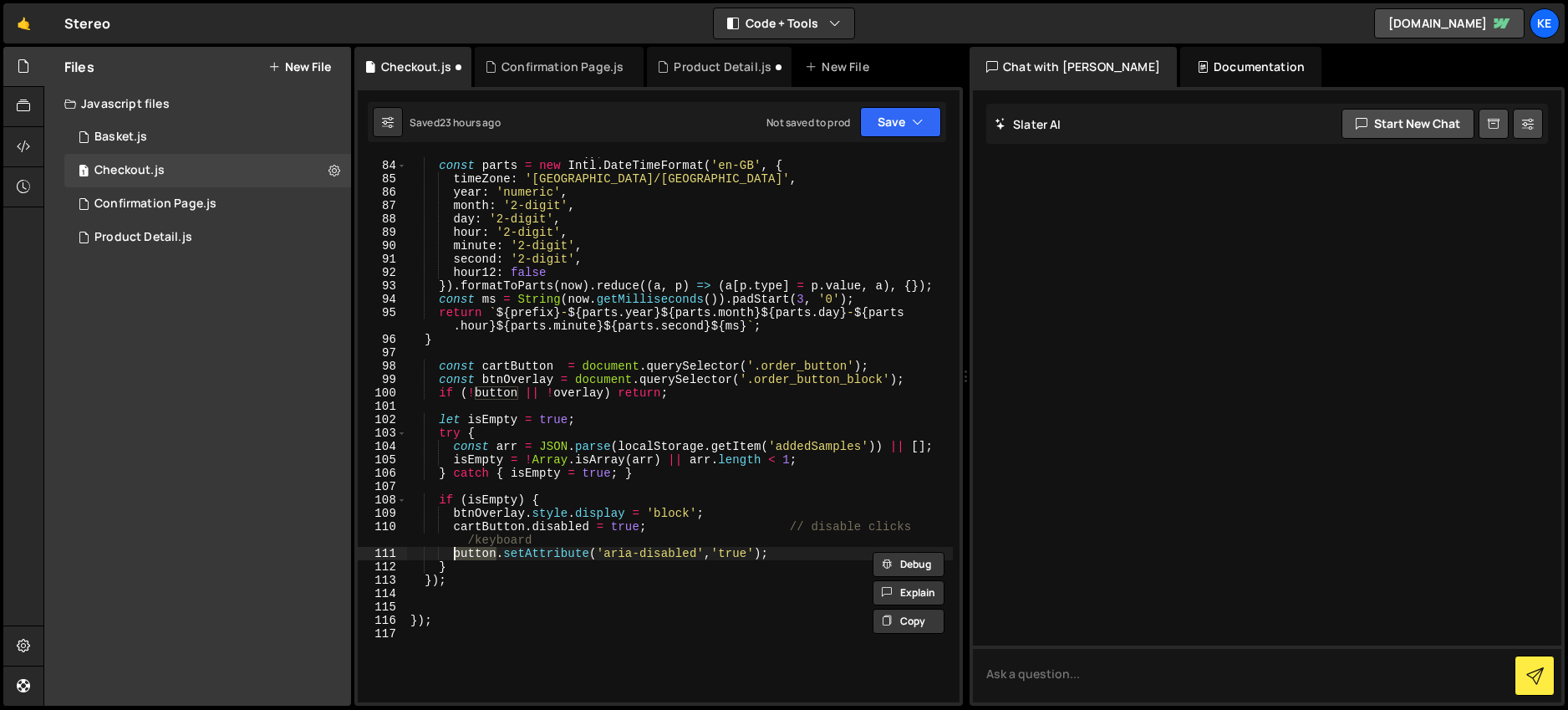
paste textarea "cartB"
click at [872, 126] on button "Save" at bounding box center [900, 123] width 81 height 30
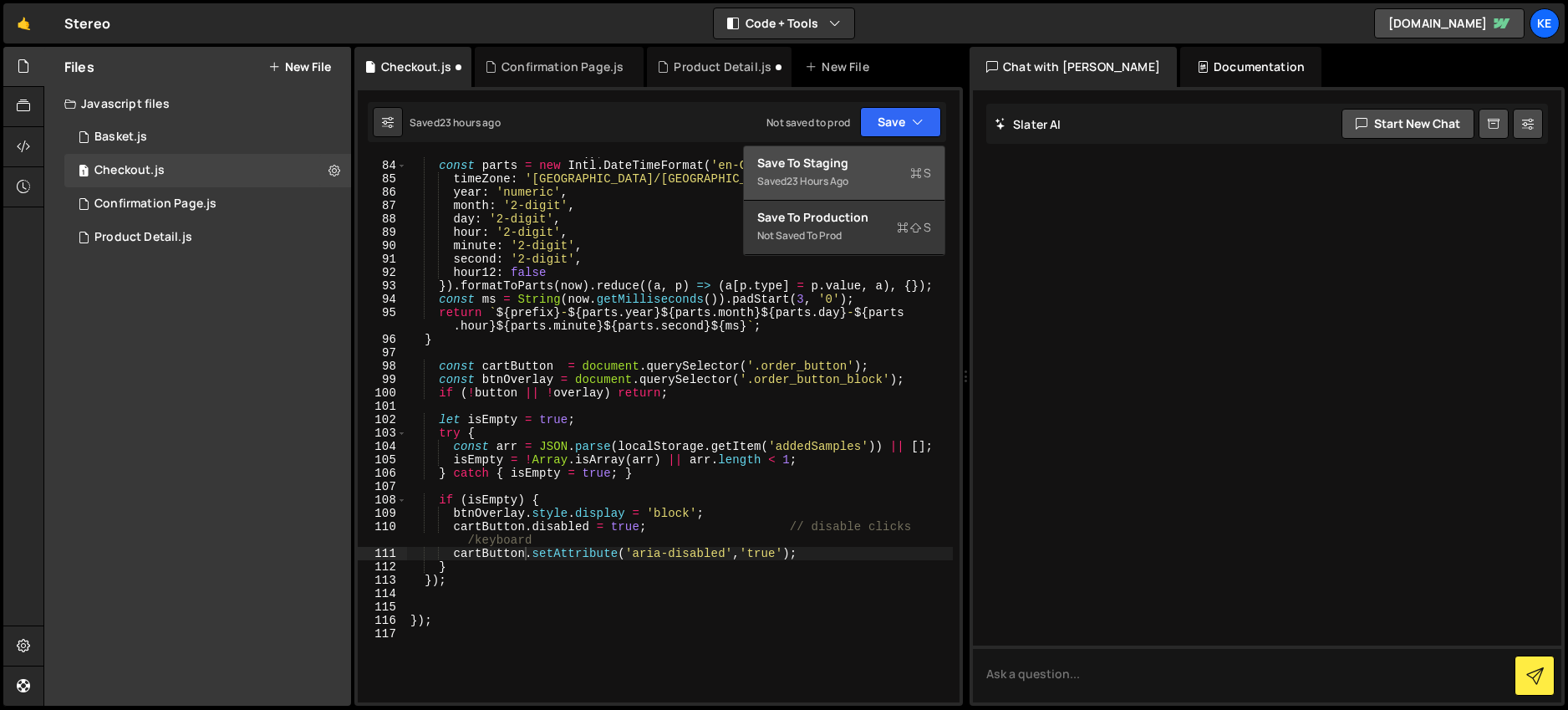
click at [842, 164] on div "Save to Staging S" at bounding box center [844, 163] width 174 height 17
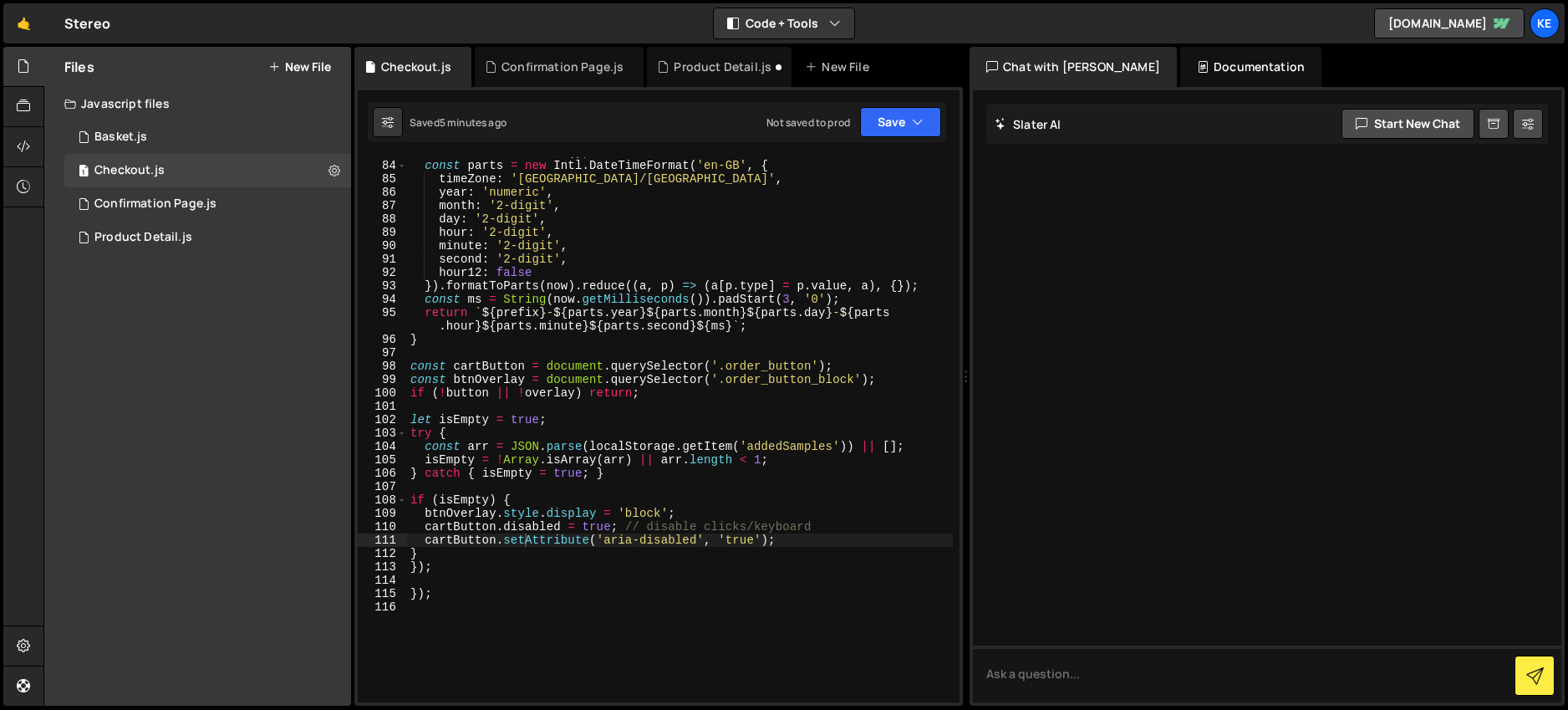
click at [497, 570] on div "const now = new Date ( ) ; const parts = new Intl . DateTimeFormat ( 'en-GB' , …" at bounding box center [679, 432] width 545 height 572
click at [495, 586] on div "const now = new Date ( ) ; const parts = new Intl . DateTimeFormat ( 'en-GB' , …" at bounding box center [679, 432] width 545 height 572
type textarea "});"
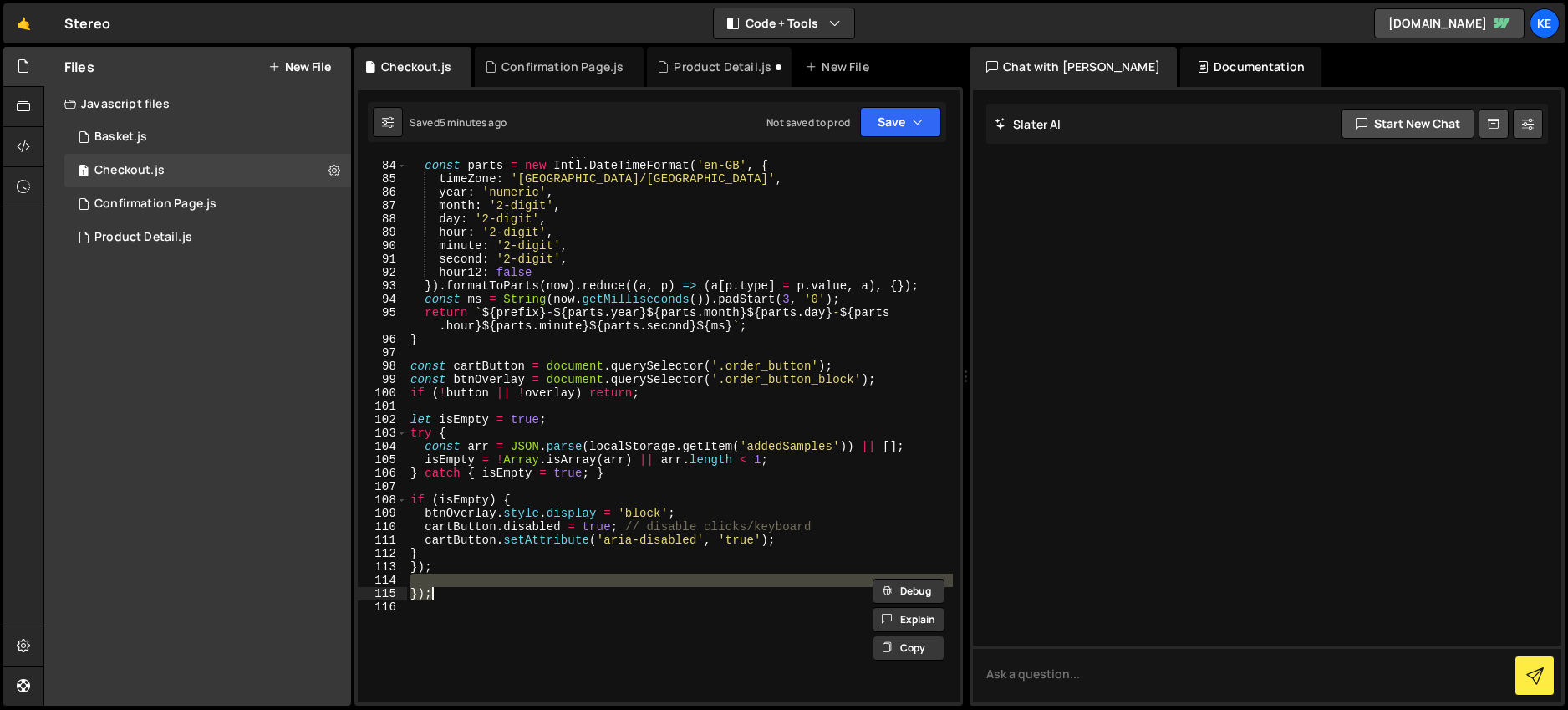
scroll to position [0, 0]
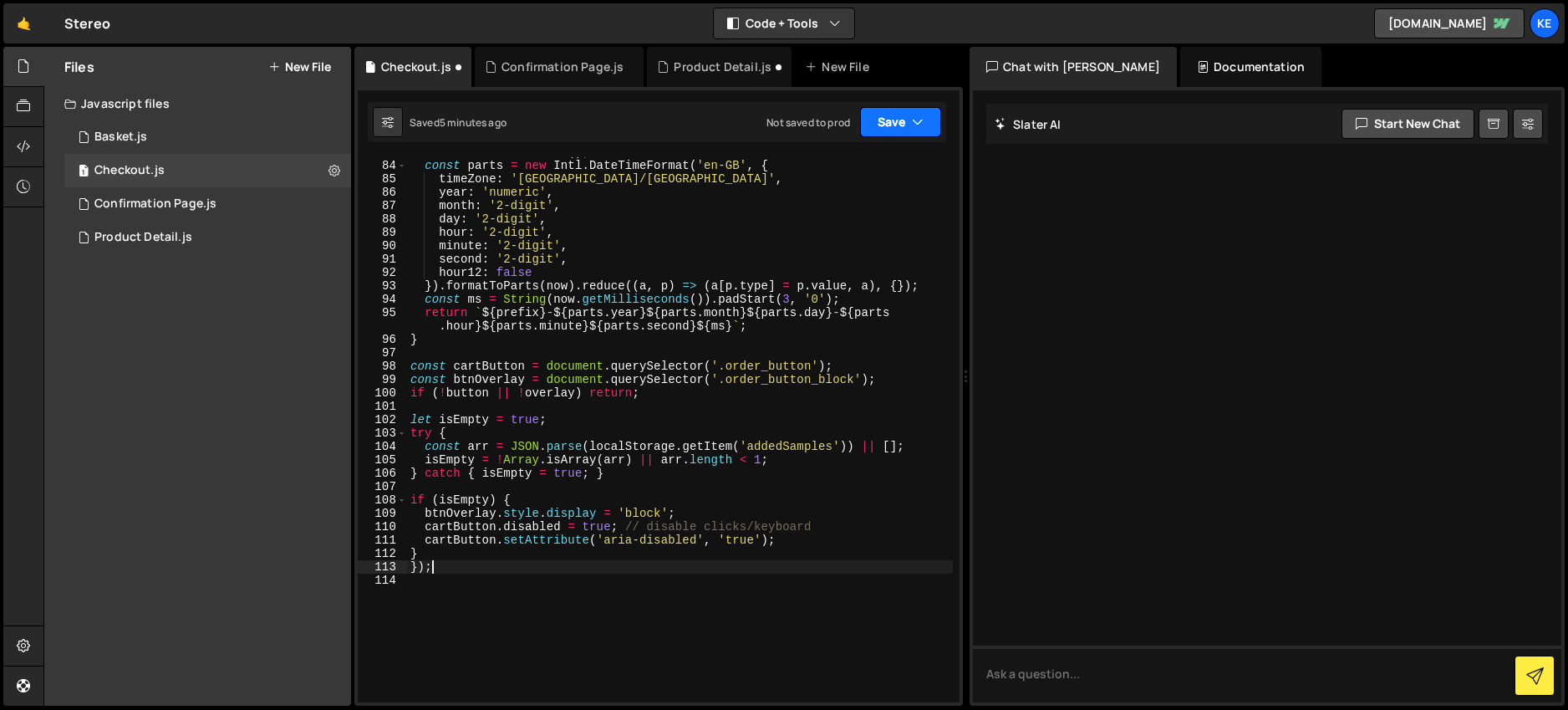
click at [899, 123] on button "Save" at bounding box center [900, 123] width 81 height 30
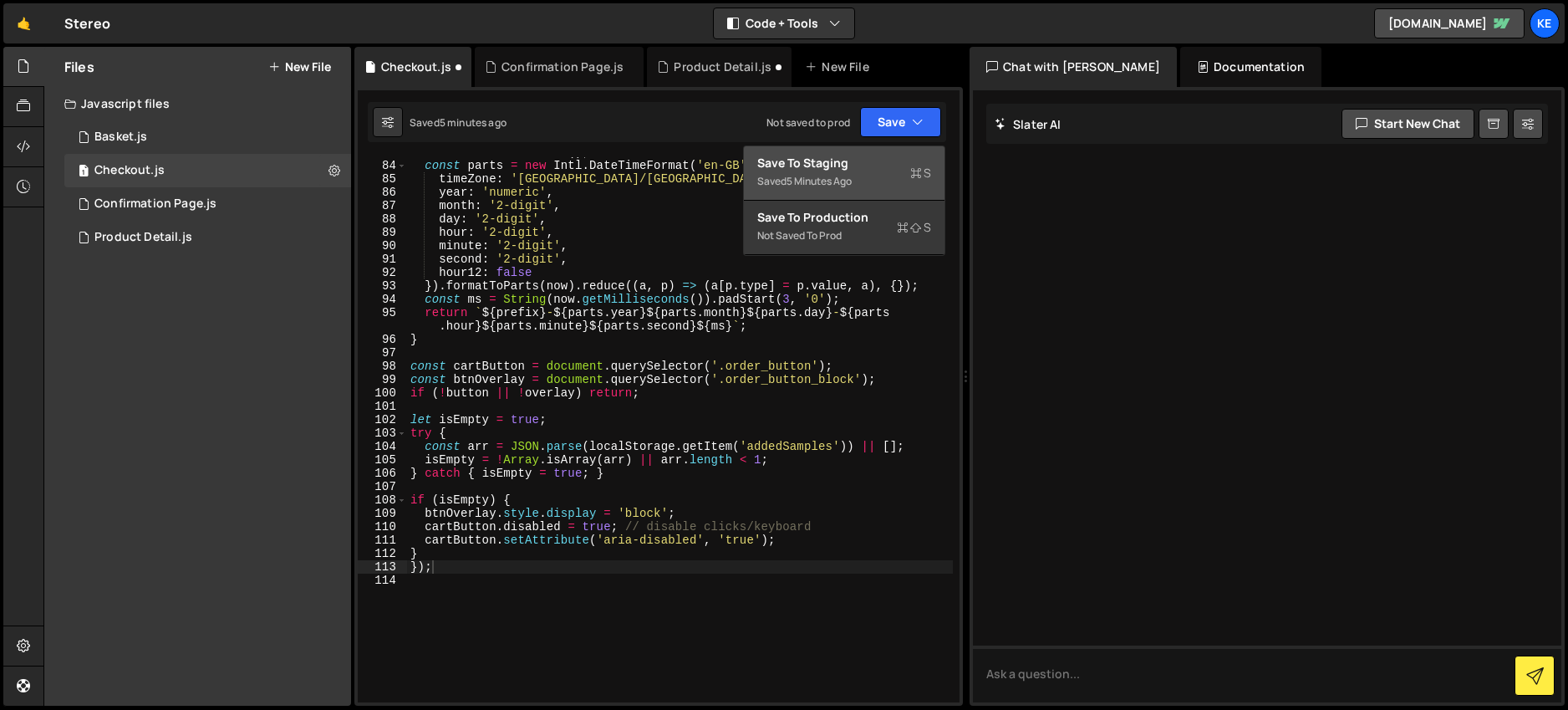
click at [832, 184] on div "5 minutes ago" at bounding box center [819, 181] width 66 height 14
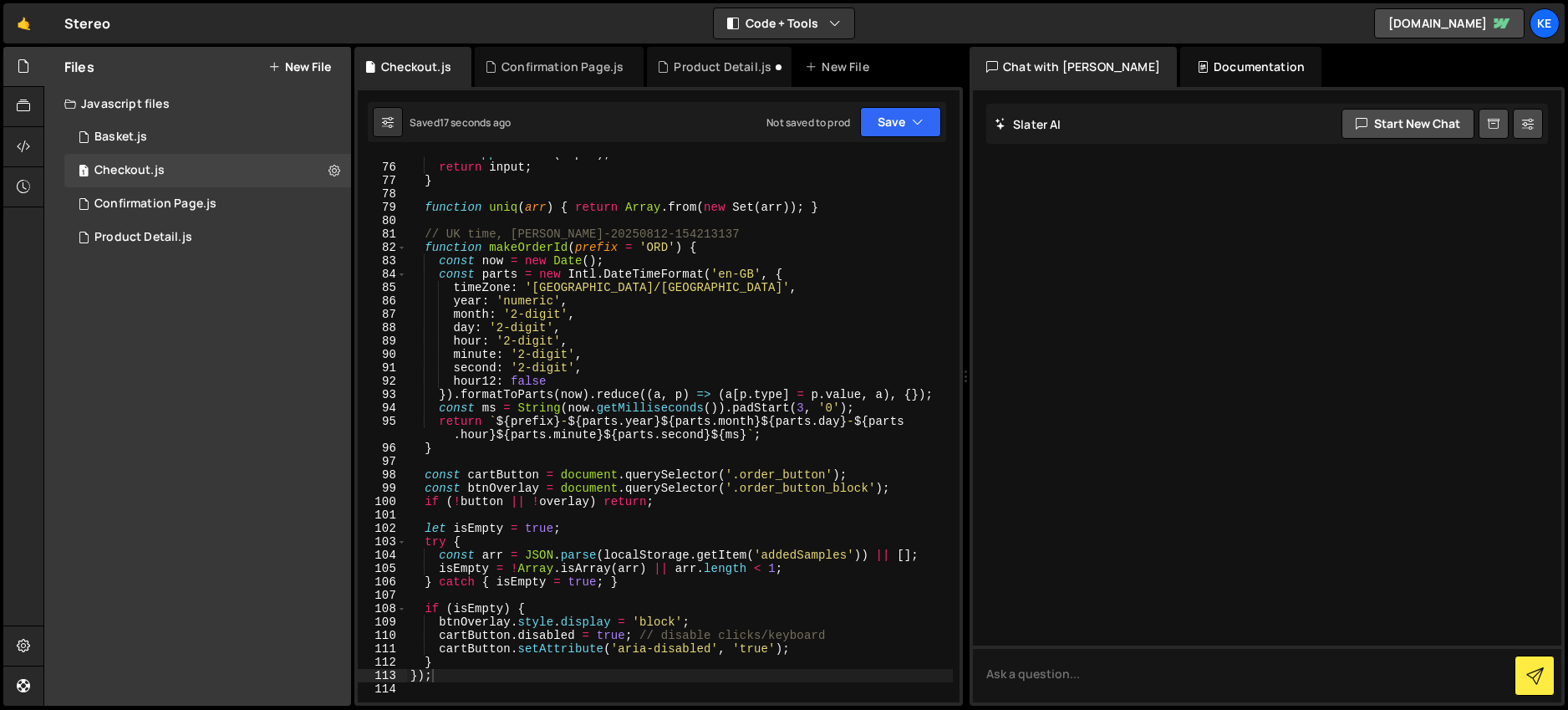
scroll to position [1066, 0]
click at [462, 506] on div "form . appendChild ( input ) ; return input ; } function uniq ( arr ) { return …" at bounding box center [679, 433] width 545 height 572
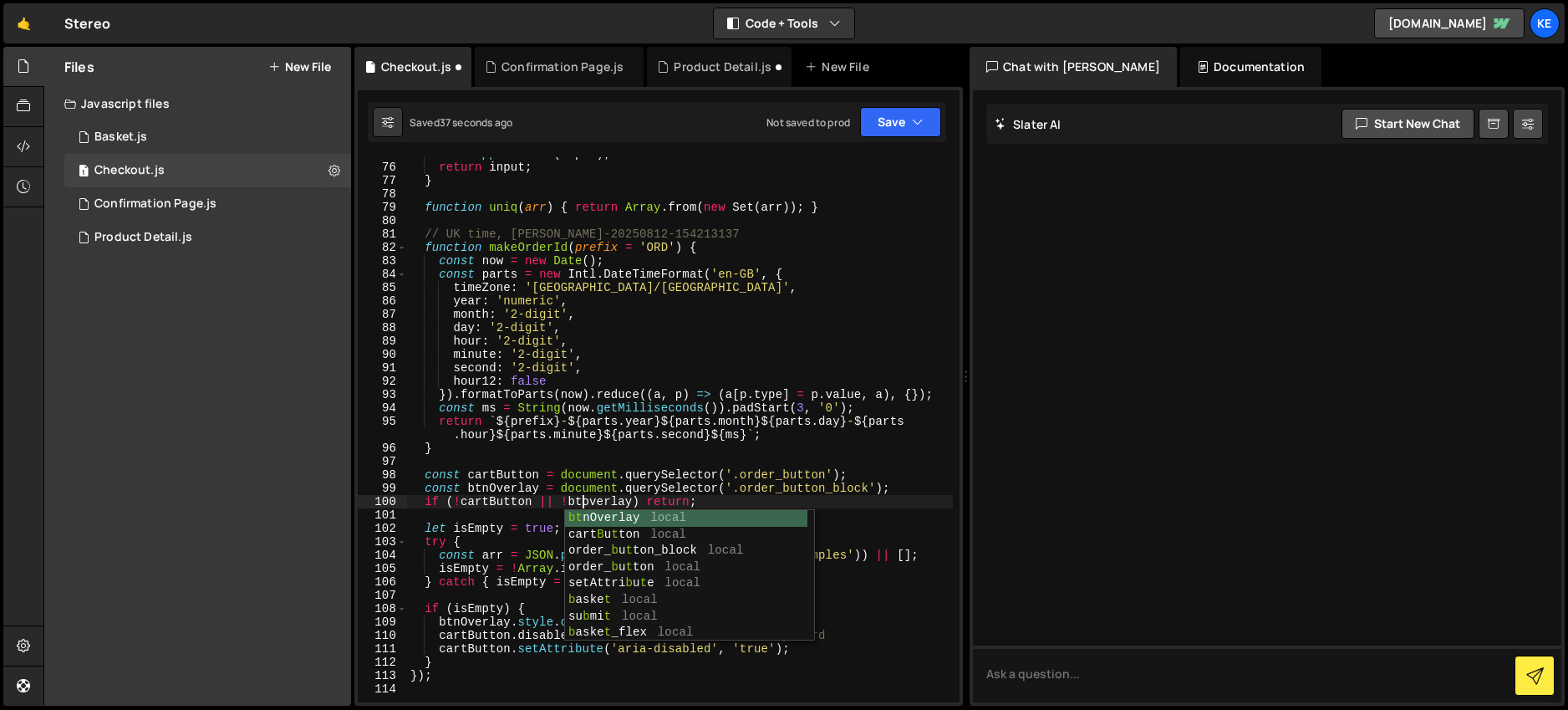
scroll to position [0, 12]
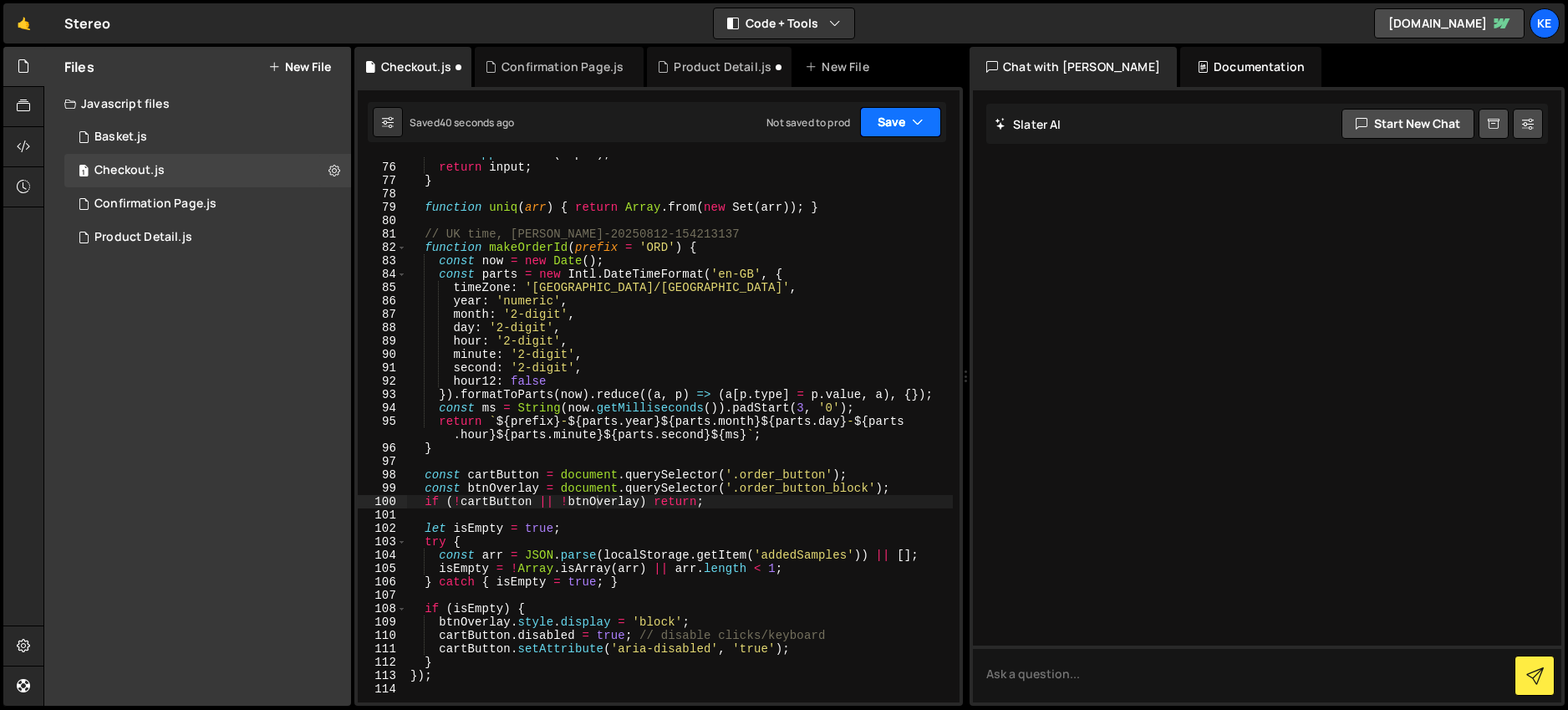
click at [899, 122] on button "Save" at bounding box center [900, 123] width 81 height 30
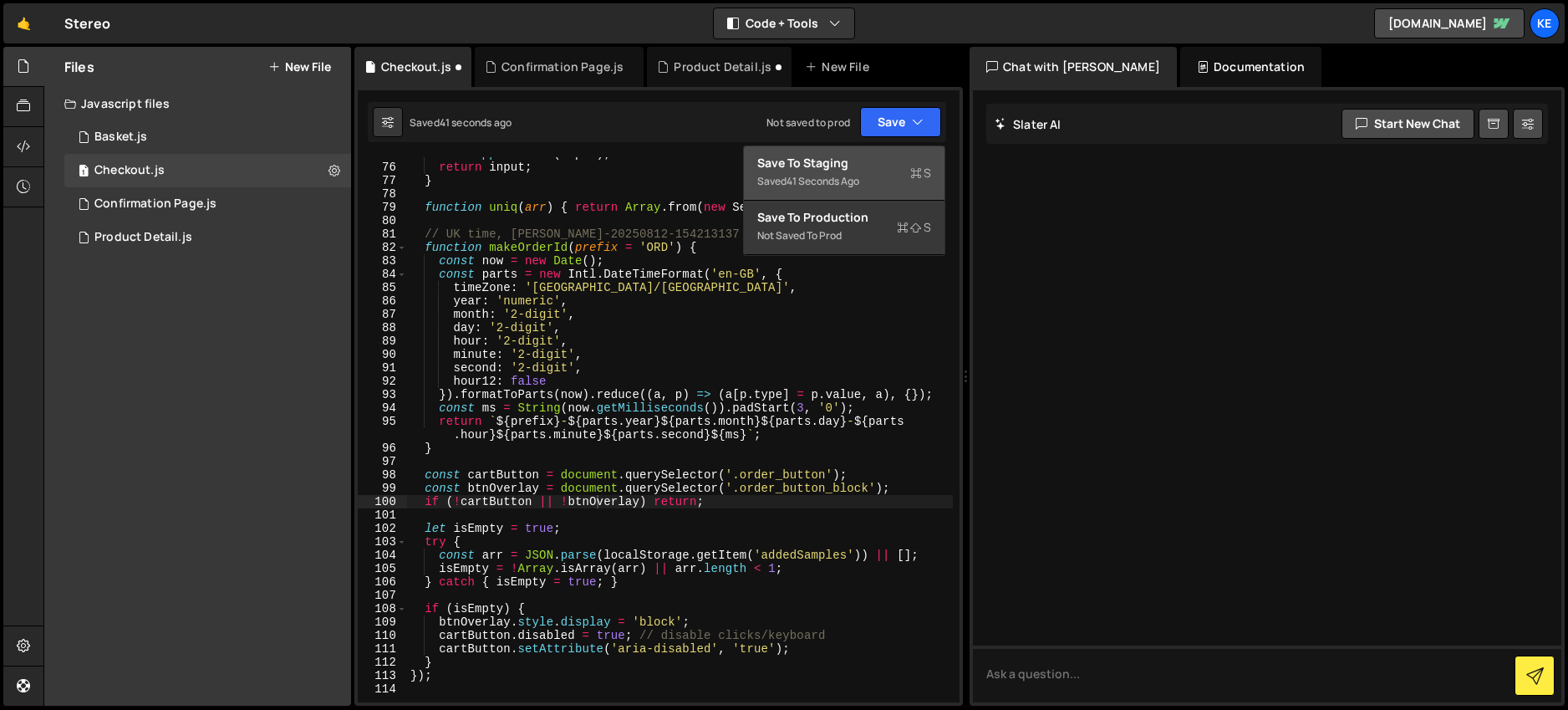
click at [838, 183] on div "41 seconds ago" at bounding box center [823, 181] width 73 height 14
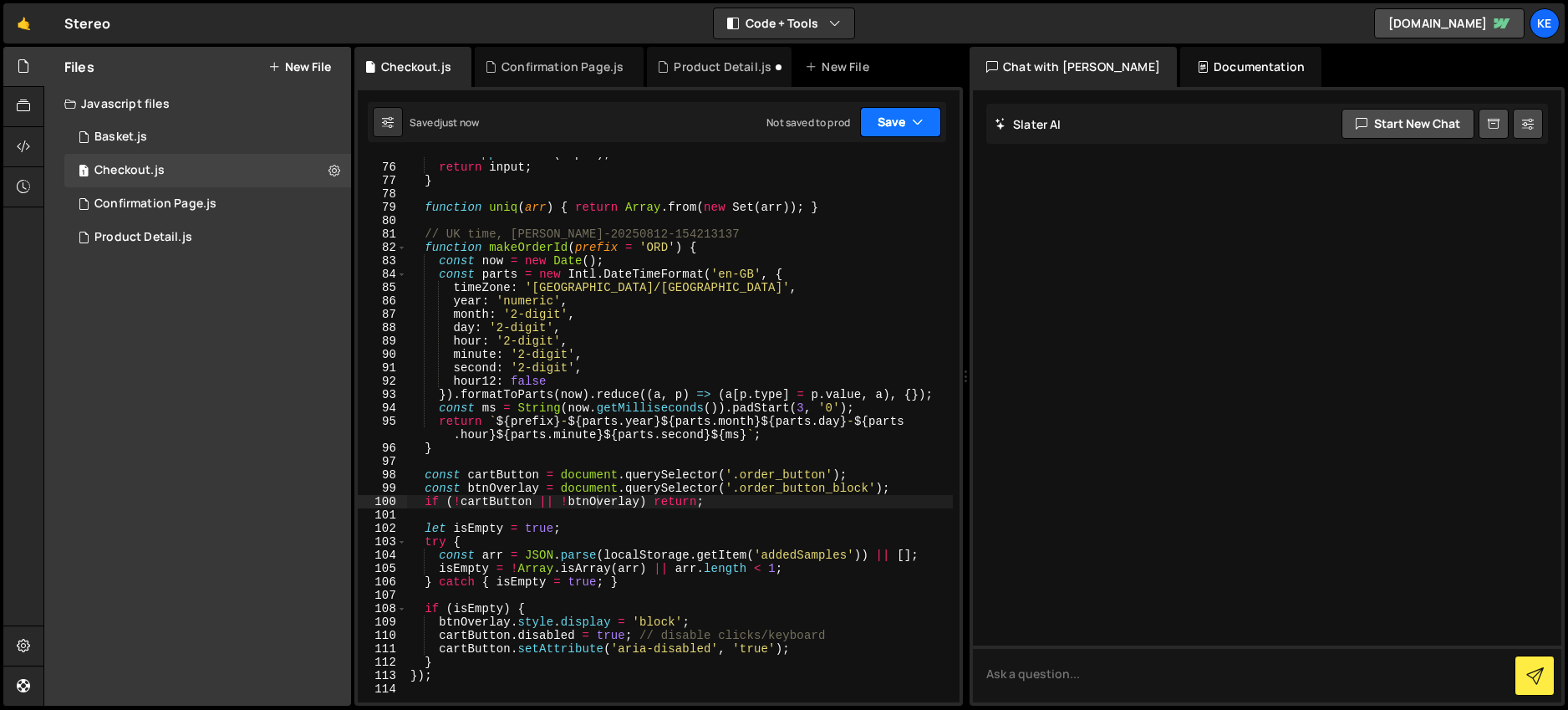
click at [898, 122] on button "Save" at bounding box center [900, 123] width 81 height 30
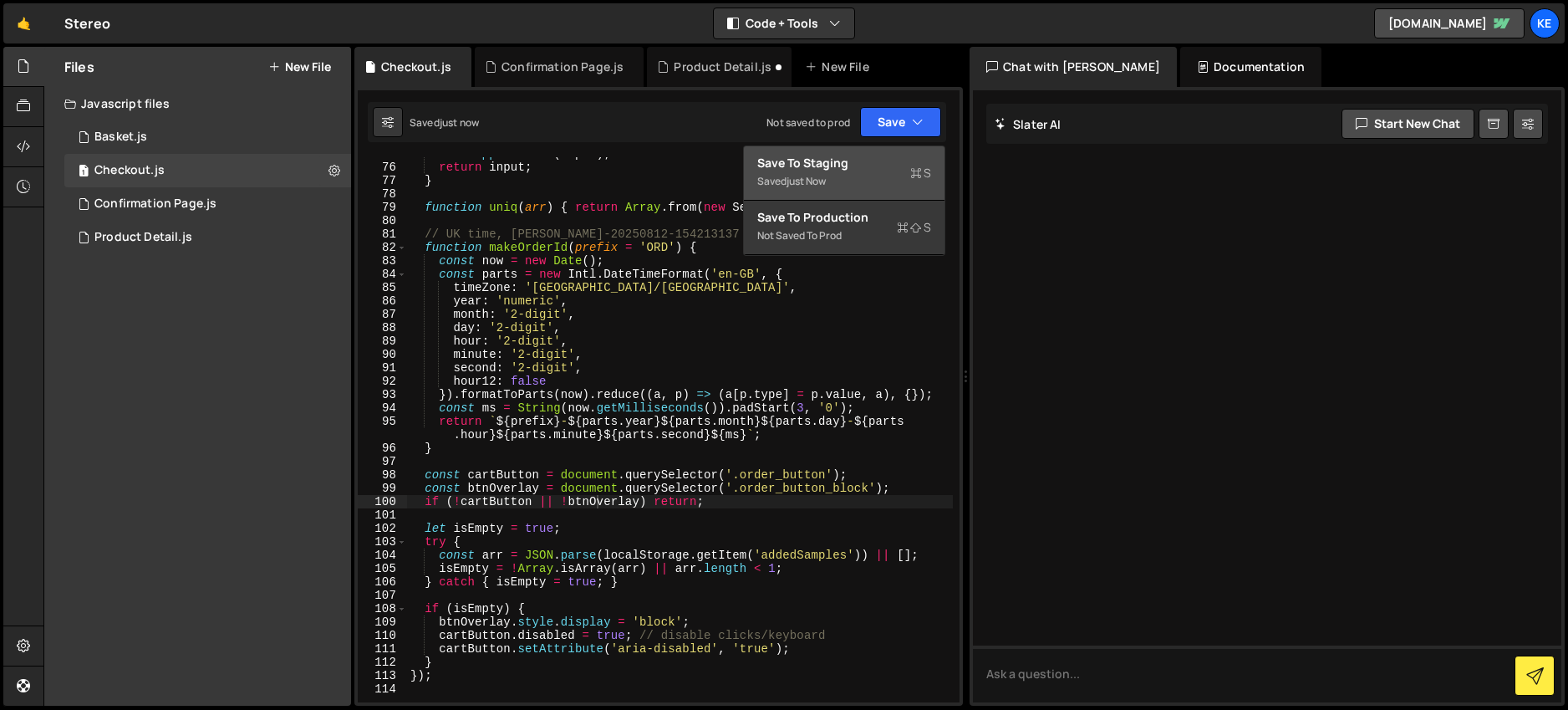
click at [832, 156] on div "Save to Staging S" at bounding box center [844, 163] width 174 height 17
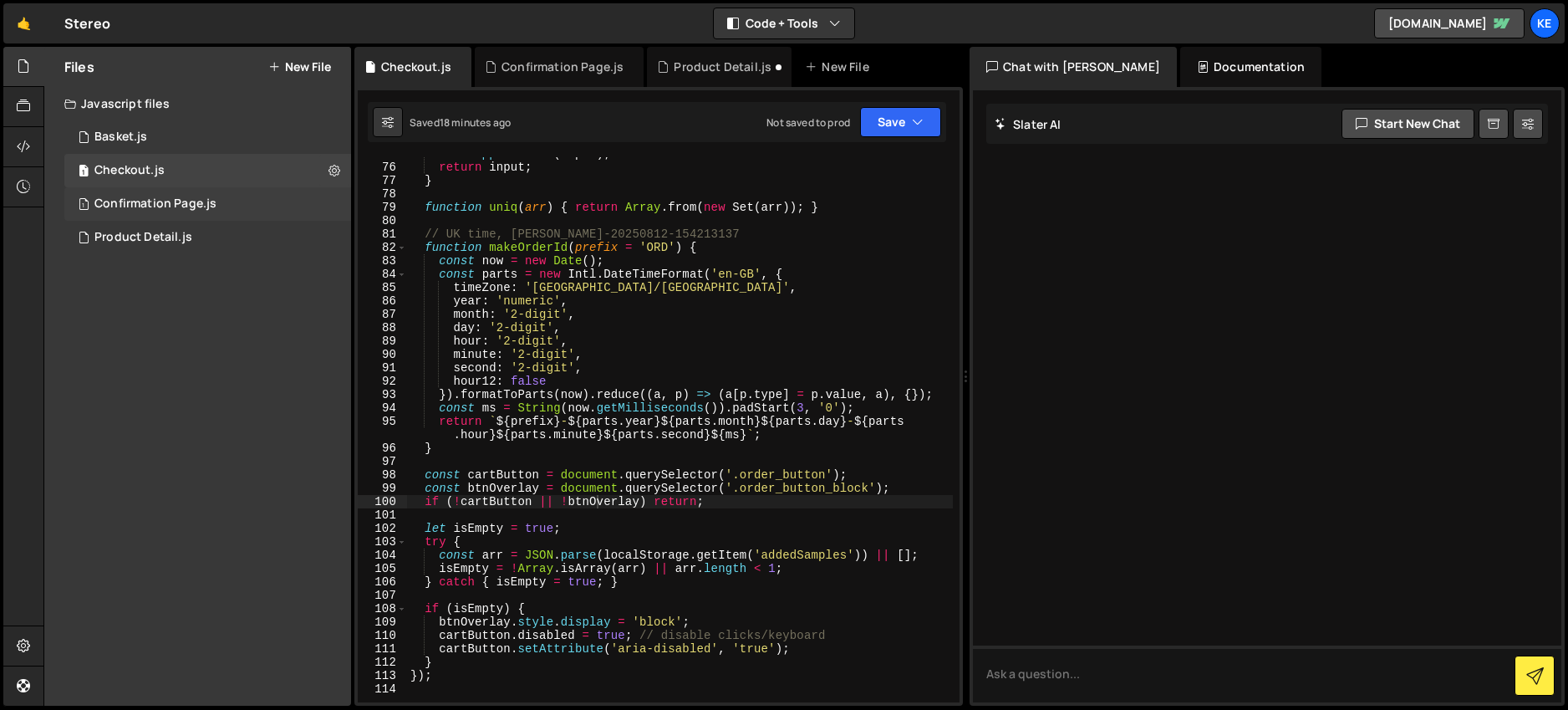
click at [128, 202] on div "Confirmation Page.js" at bounding box center [155, 204] width 122 height 15
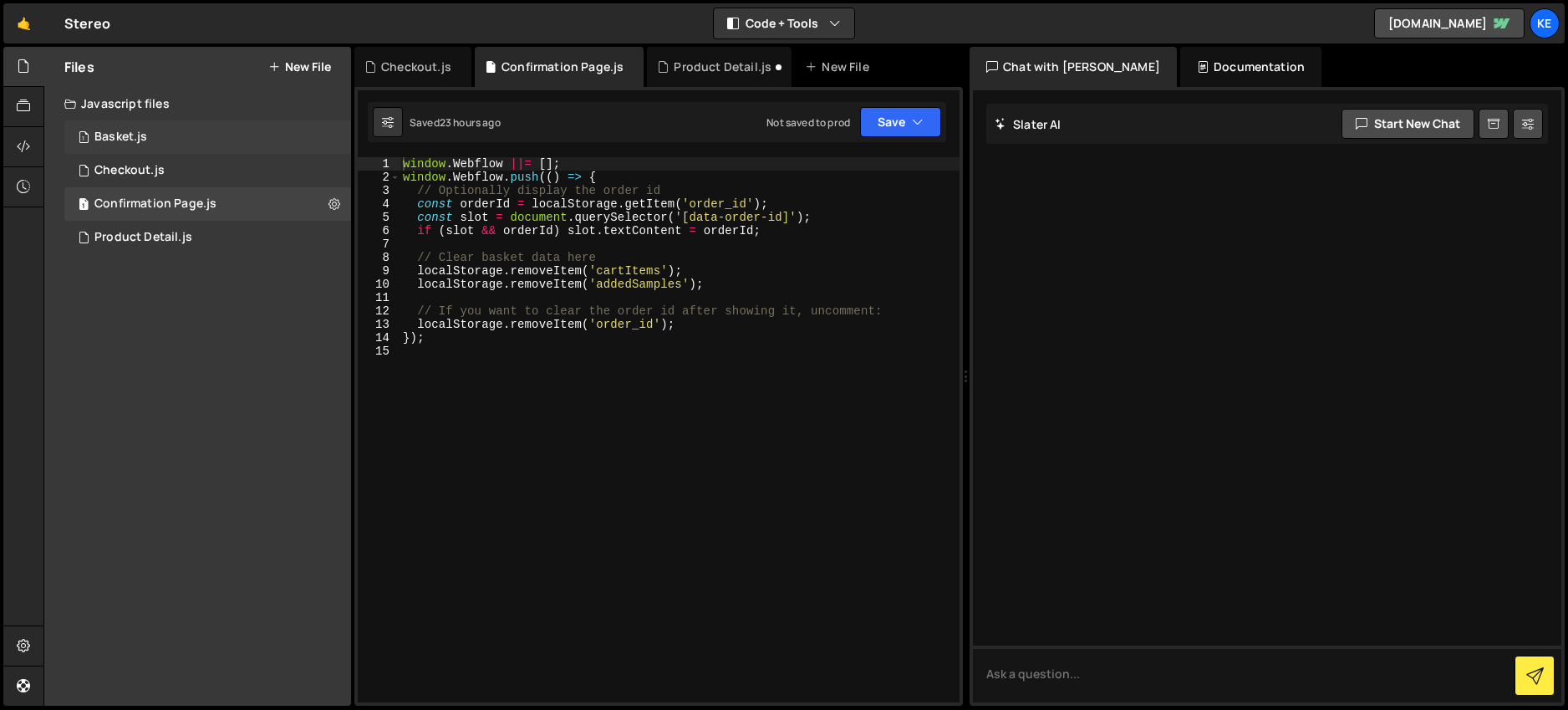
click at [121, 139] on div "Basket.js" at bounding box center [120, 137] width 52 height 15
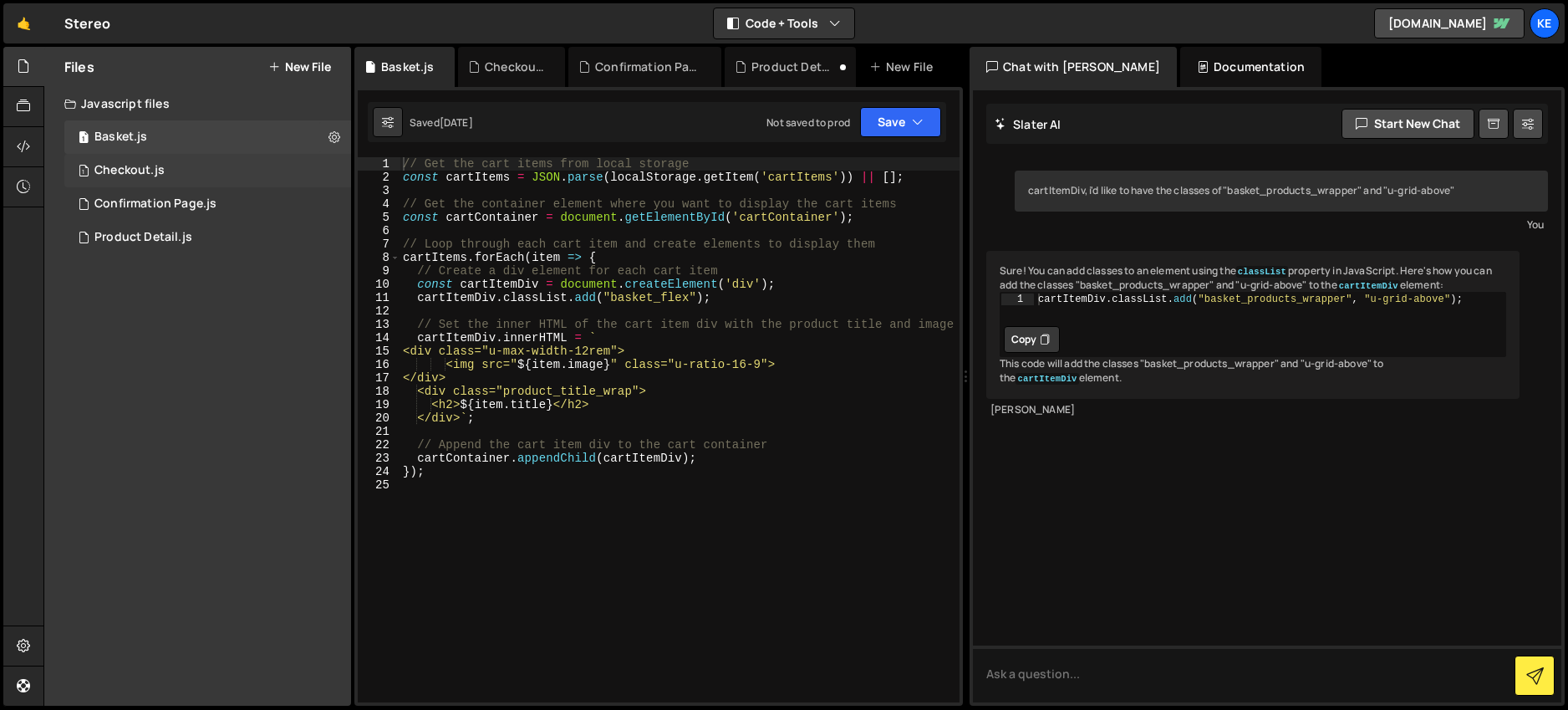
click at [115, 172] on div "Checkout.js" at bounding box center [129, 171] width 70 height 15
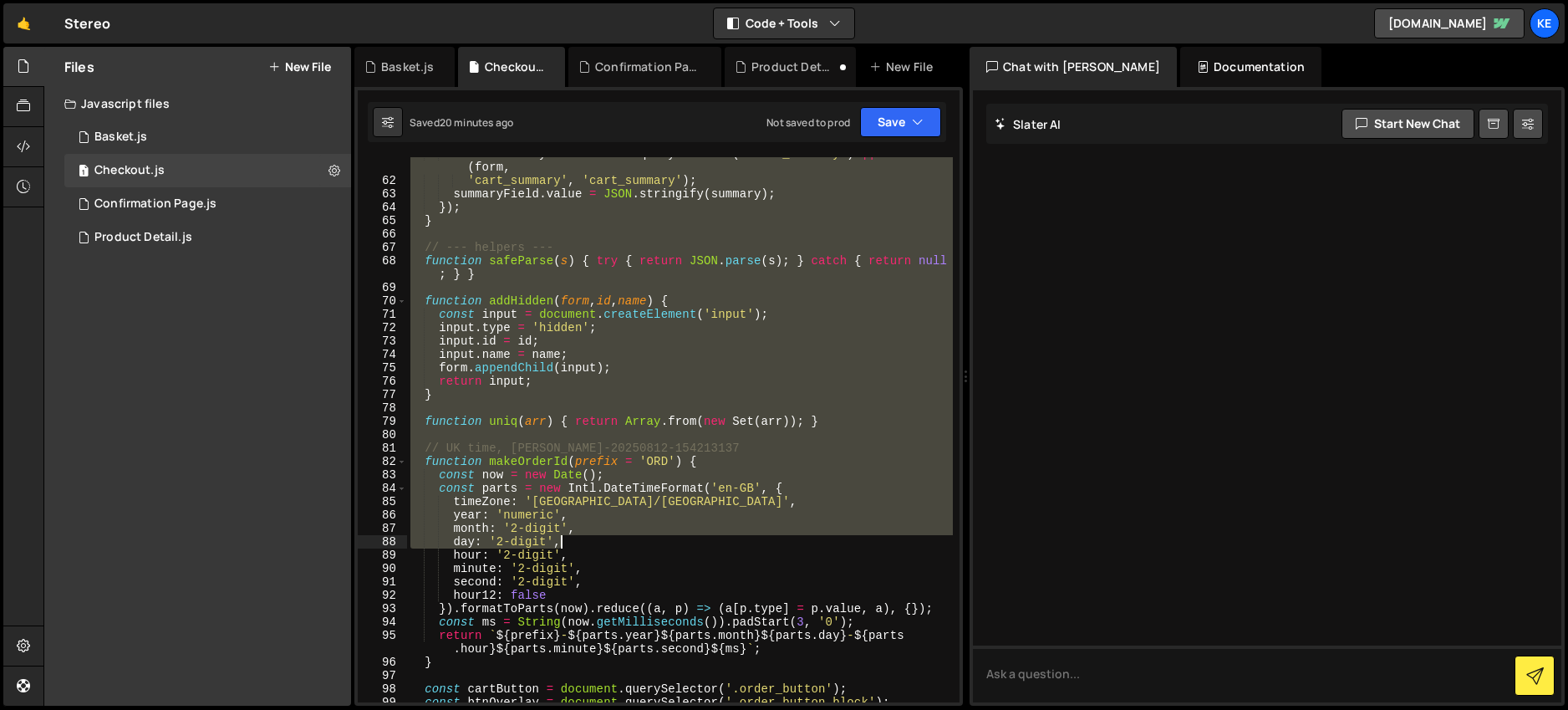
scroll to position [1209, 0]
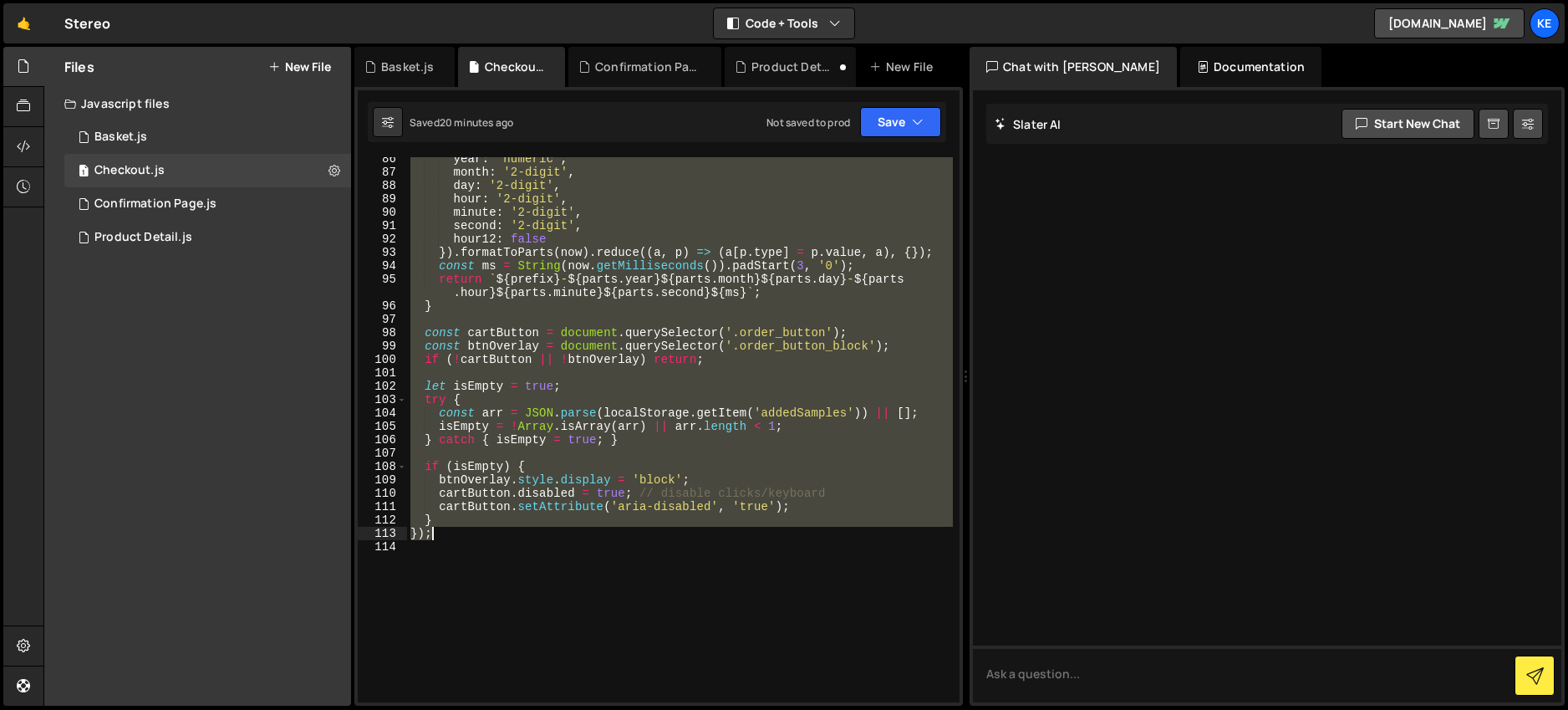
drag, startPoint x: 409, startPoint y: 164, endPoint x: 734, endPoint y: 536, distance: 494.0
click at [734, 536] on div "year : 'numeric' , month : '2-digit' , day : '2-digit' , hour : '2-digit' , min…" at bounding box center [679, 438] width 545 height 572
paste textarea
type textarea "});"
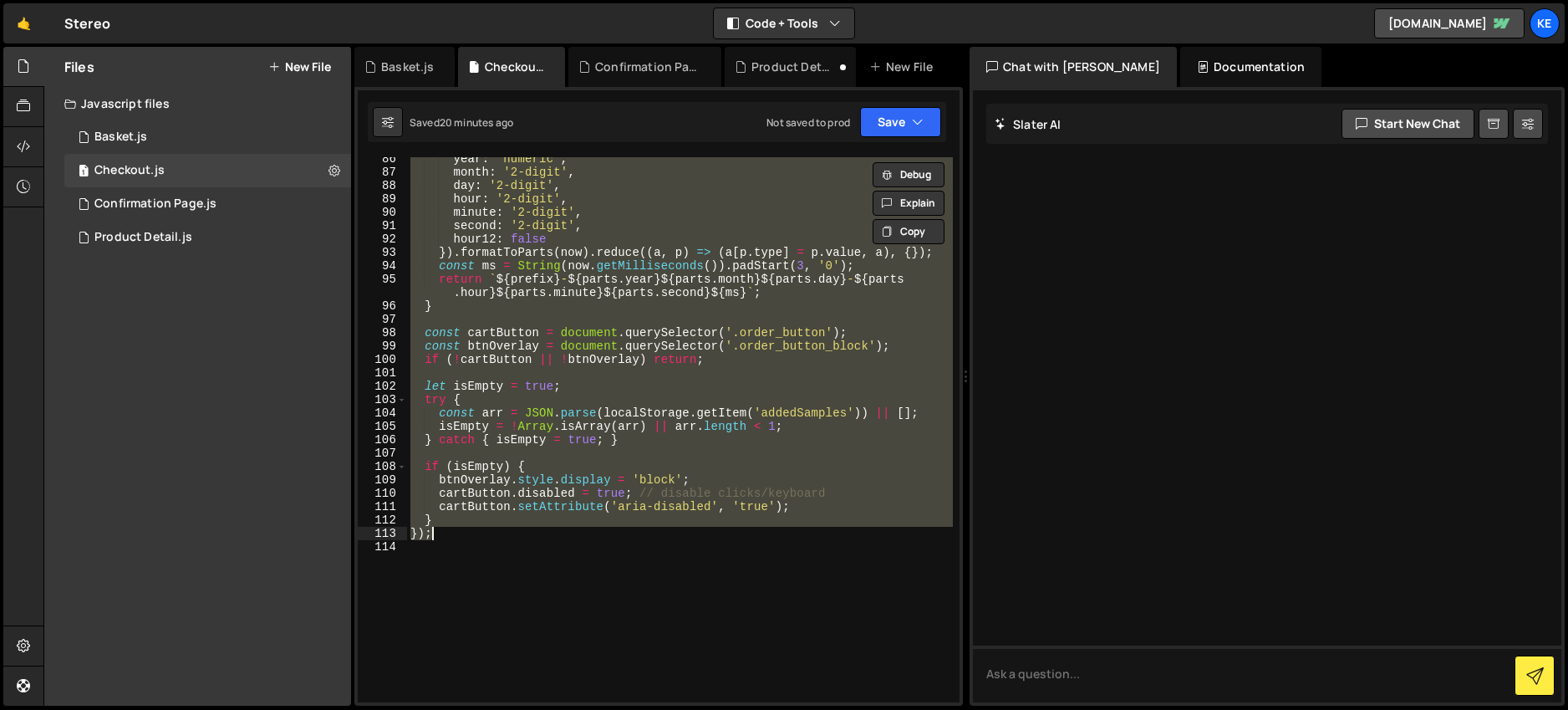
scroll to position [1434, 0]
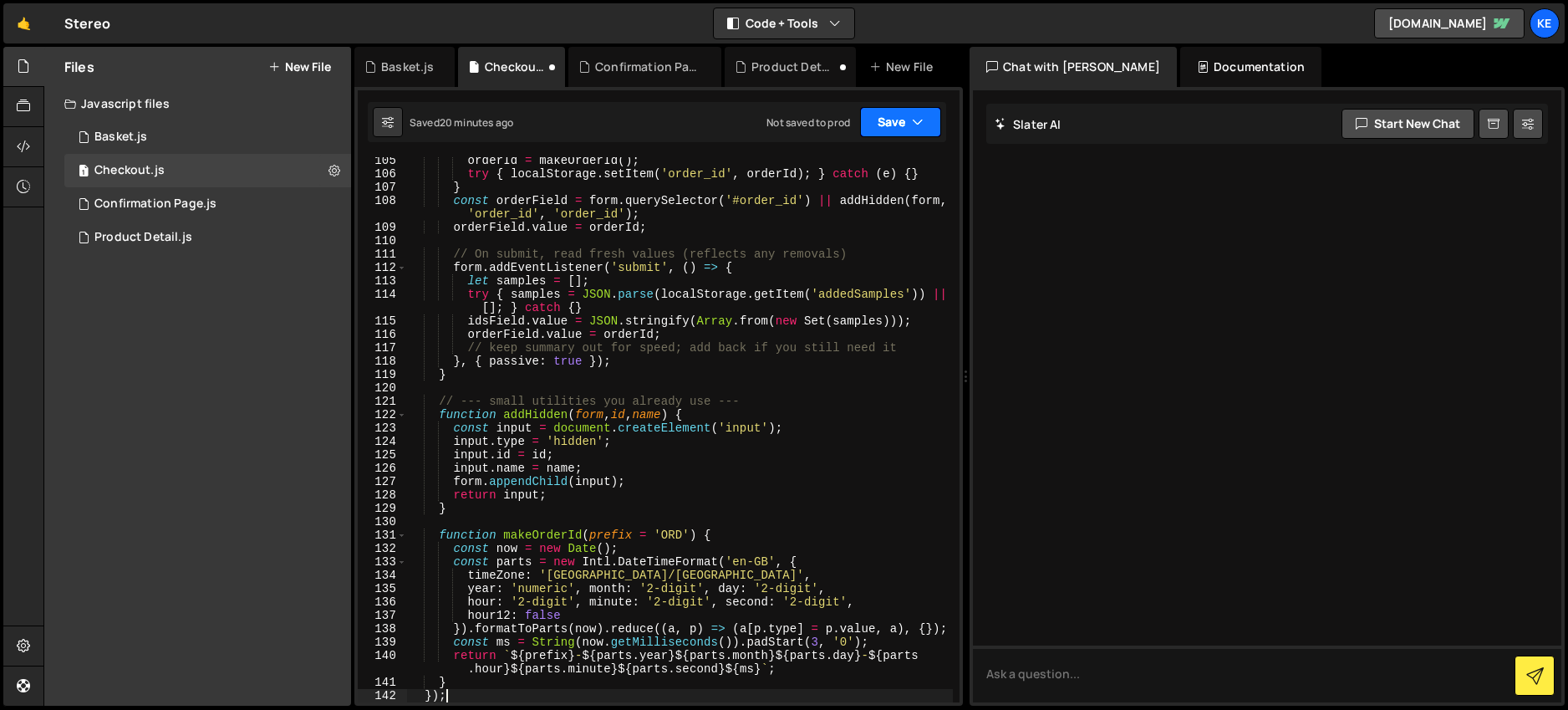
click at [912, 122] on icon "button" at bounding box center [918, 123] width 11 height 17
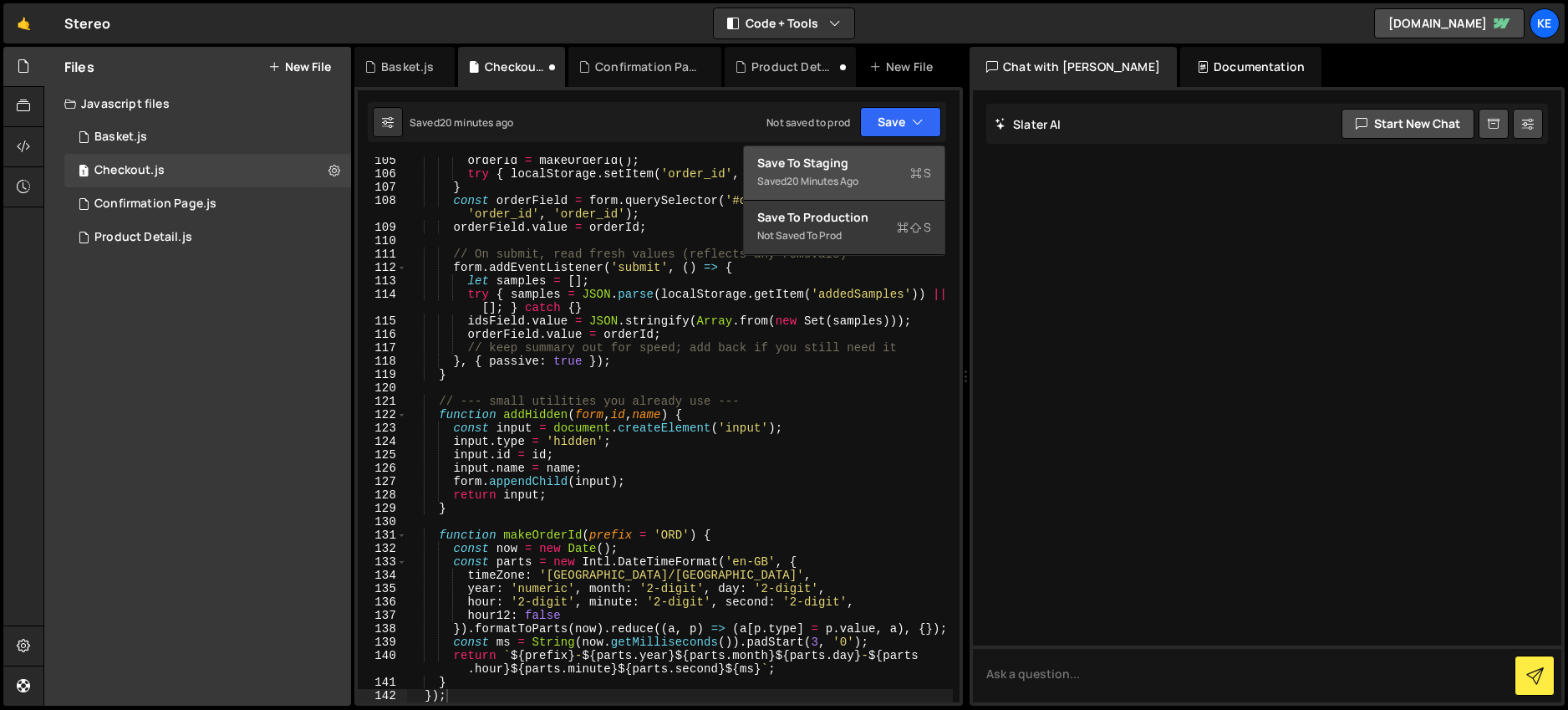
click at [850, 160] on div "Save to Staging S" at bounding box center [844, 163] width 174 height 17
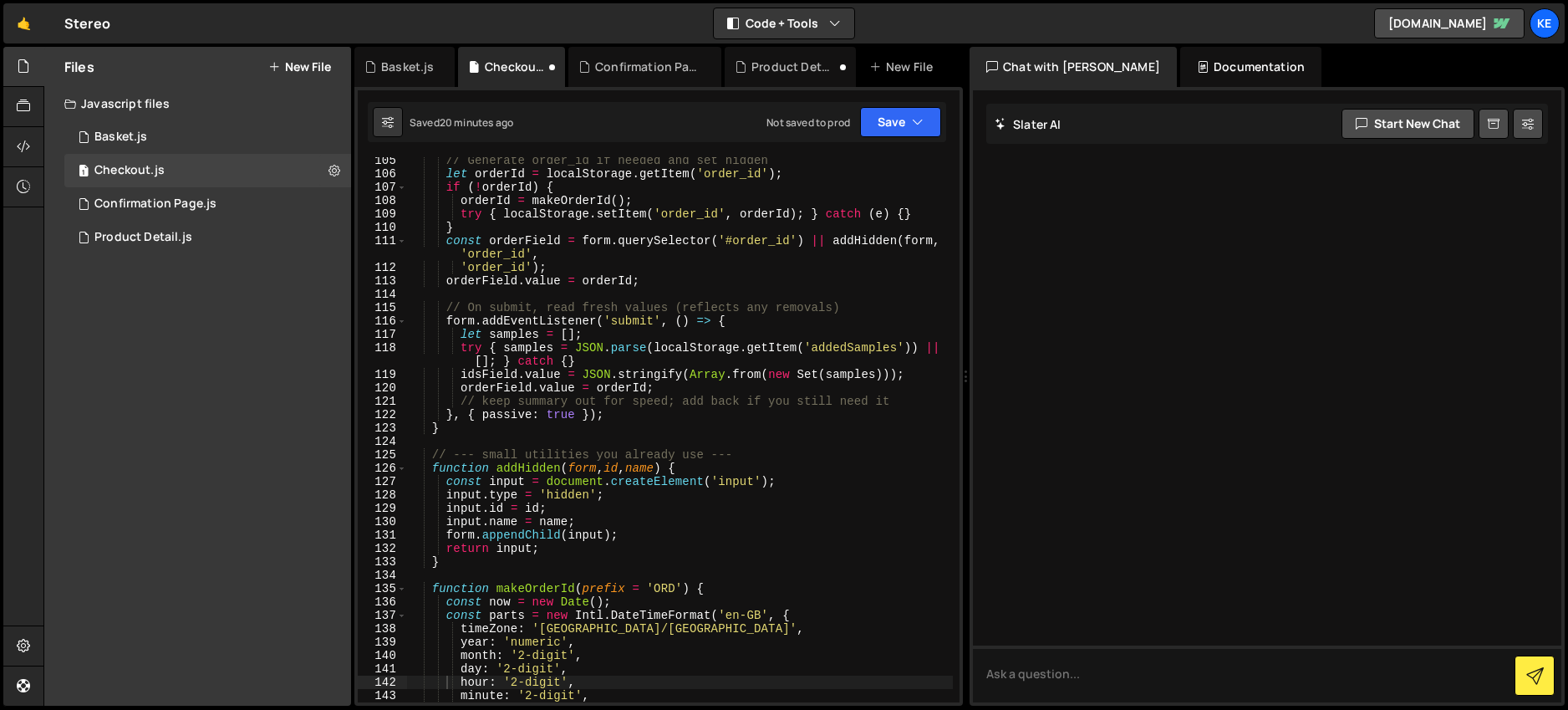
scroll to position [1421, 0]
click at [131, 201] on div "Confirmation Page.js" at bounding box center [155, 204] width 122 height 15
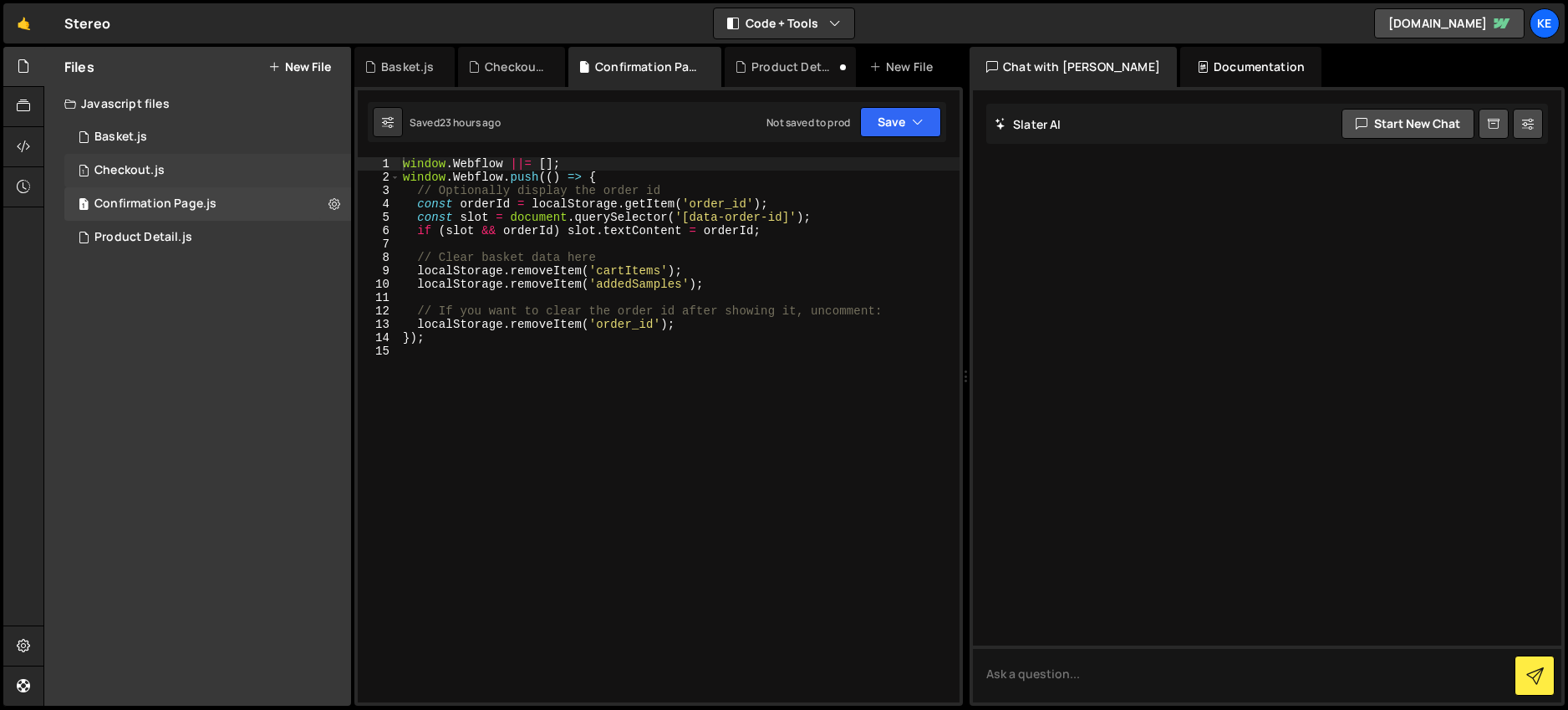
click at [143, 173] on div "Checkout.js" at bounding box center [129, 171] width 70 height 15
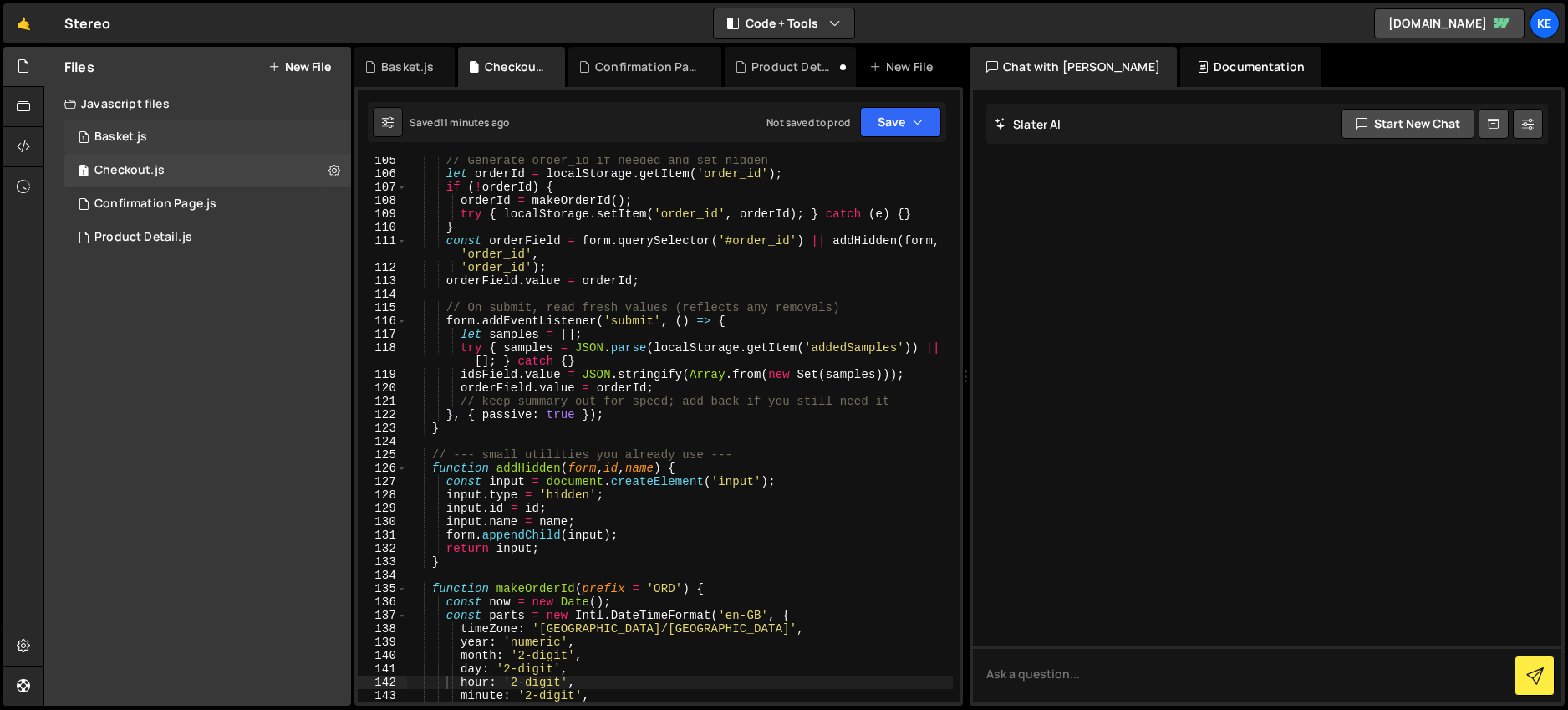
click at [116, 135] on div "Basket.js" at bounding box center [120, 137] width 52 height 15
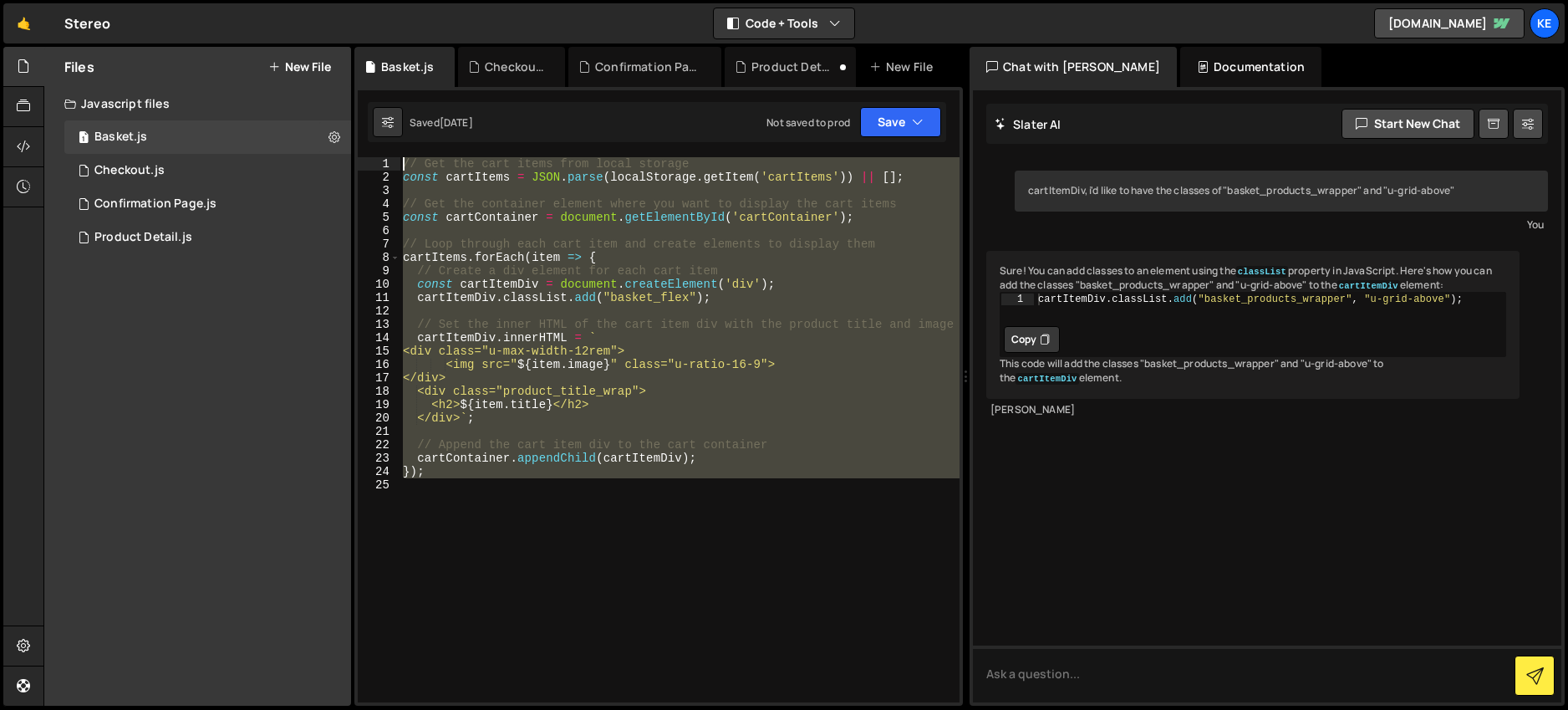
drag, startPoint x: 518, startPoint y: 493, endPoint x: 371, endPoint y: 154, distance: 369.5
click at [371, 154] on div "} 78 79 80 81 82 83 84 85 86 87 88 89 90 91 92 93 94 95 96 97 98 99 100 101 102…" at bounding box center [659, 395] width 608 height 619
paste textarea "}"
type textarea "}"
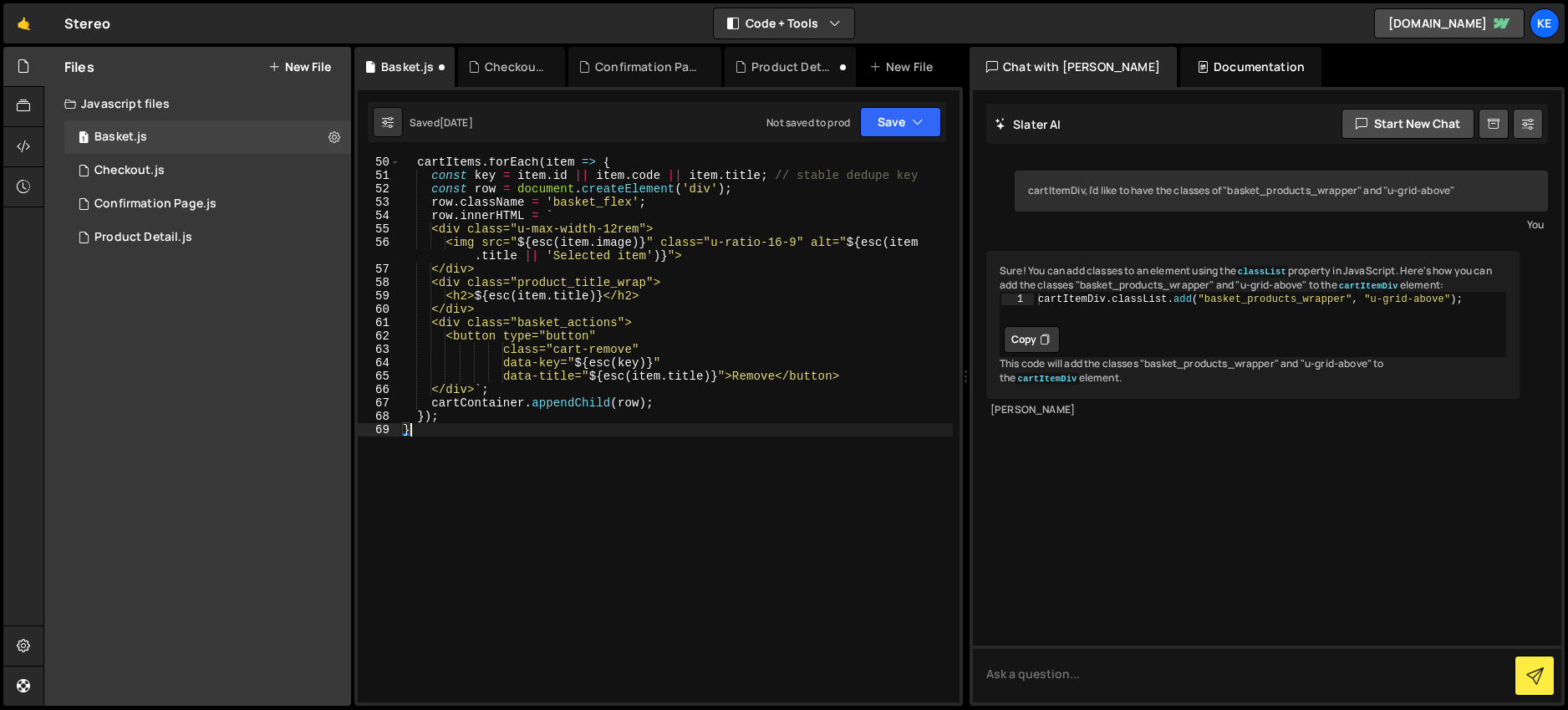
scroll to position [31, 0]
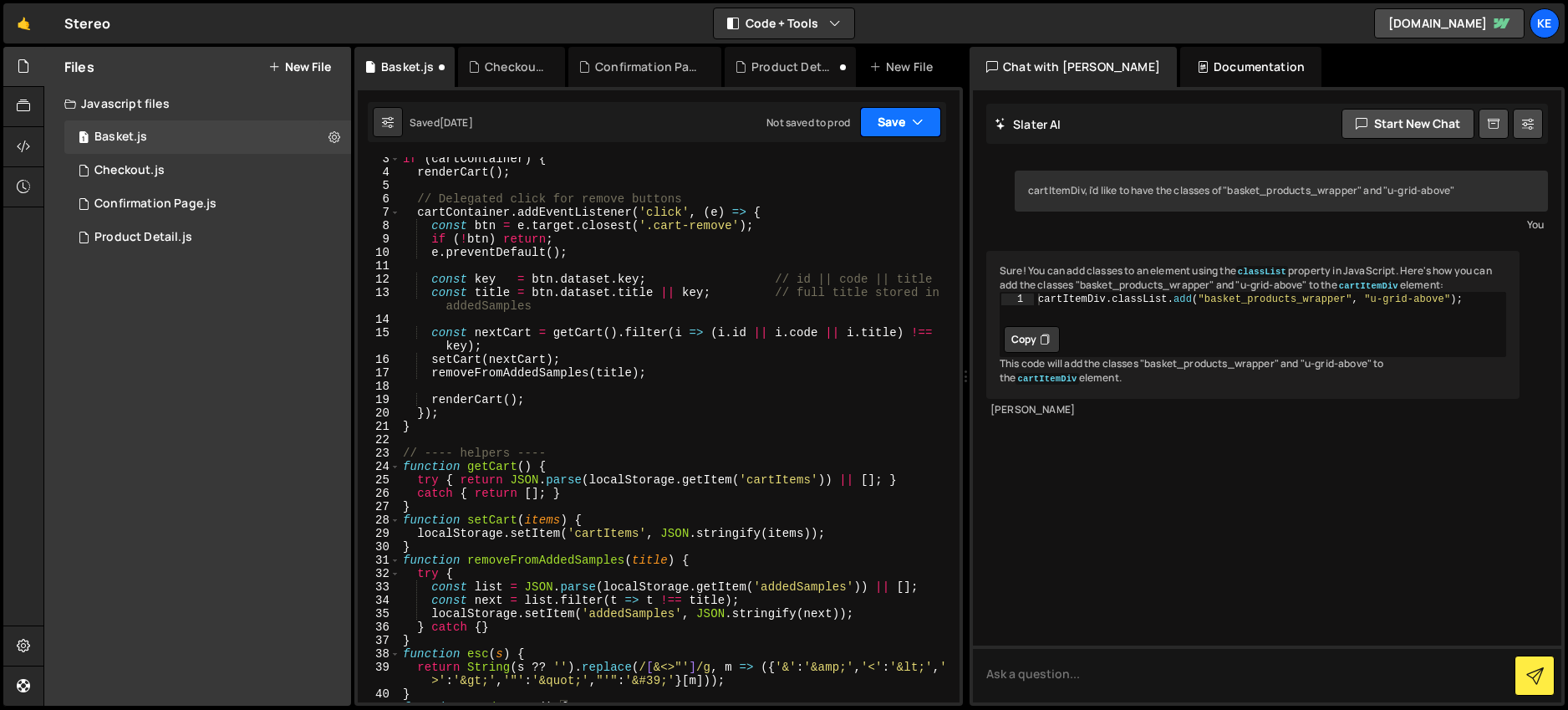
click at [889, 120] on button "Save" at bounding box center [900, 123] width 81 height 30
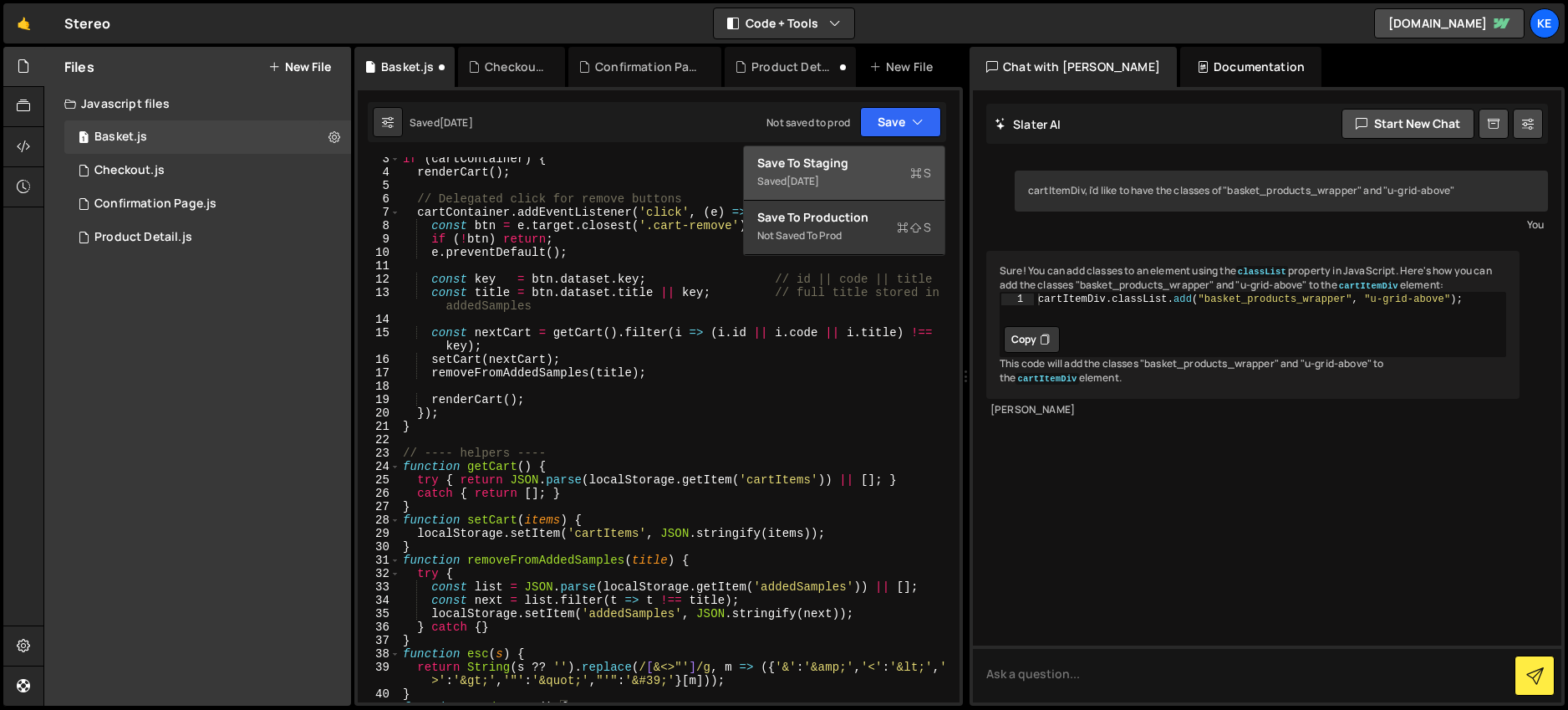
click at [823, 165] on div "Save to Staging S" at bounding box center [844, 163] width 174 height 17
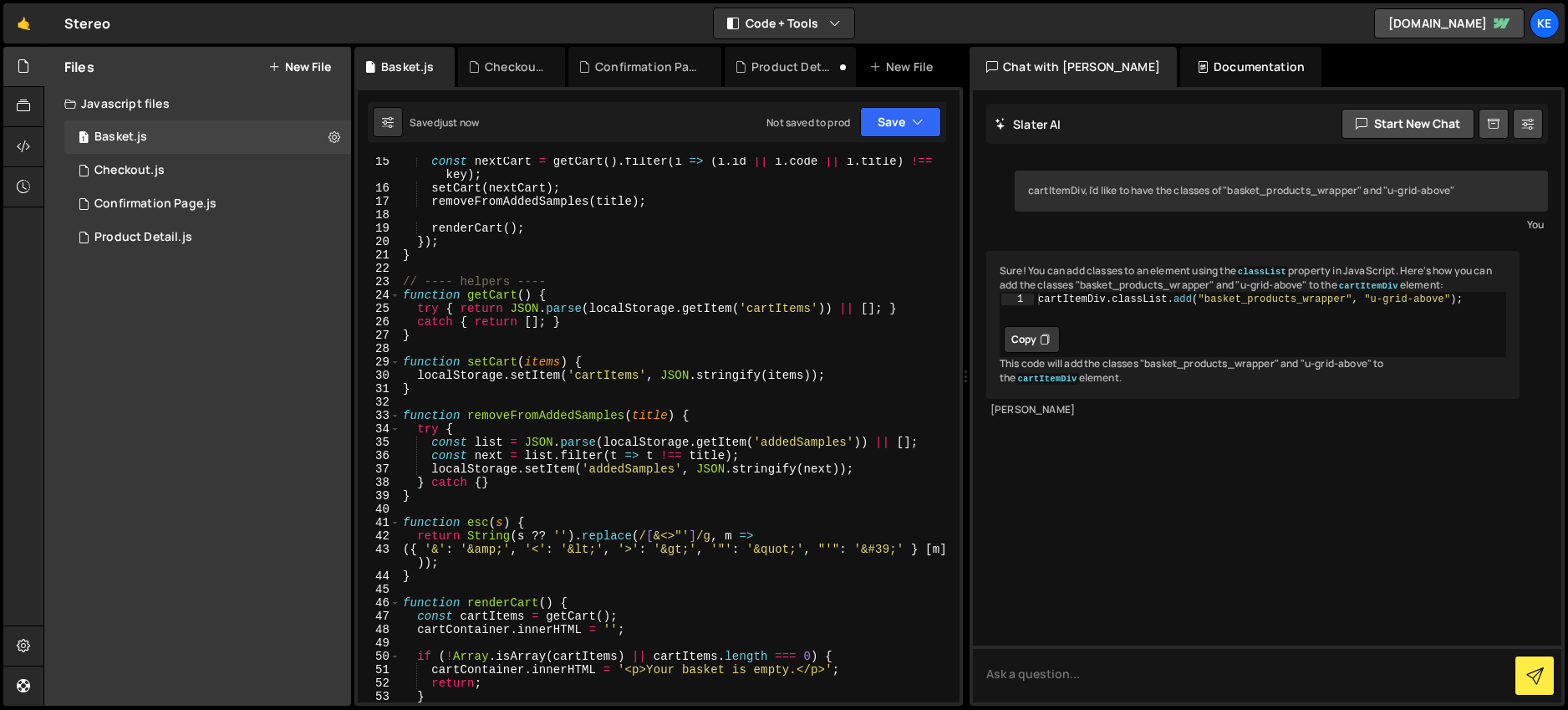
scroll to position [0, 0]
